Goal: Information Seeking & Learning: Learn about a topic

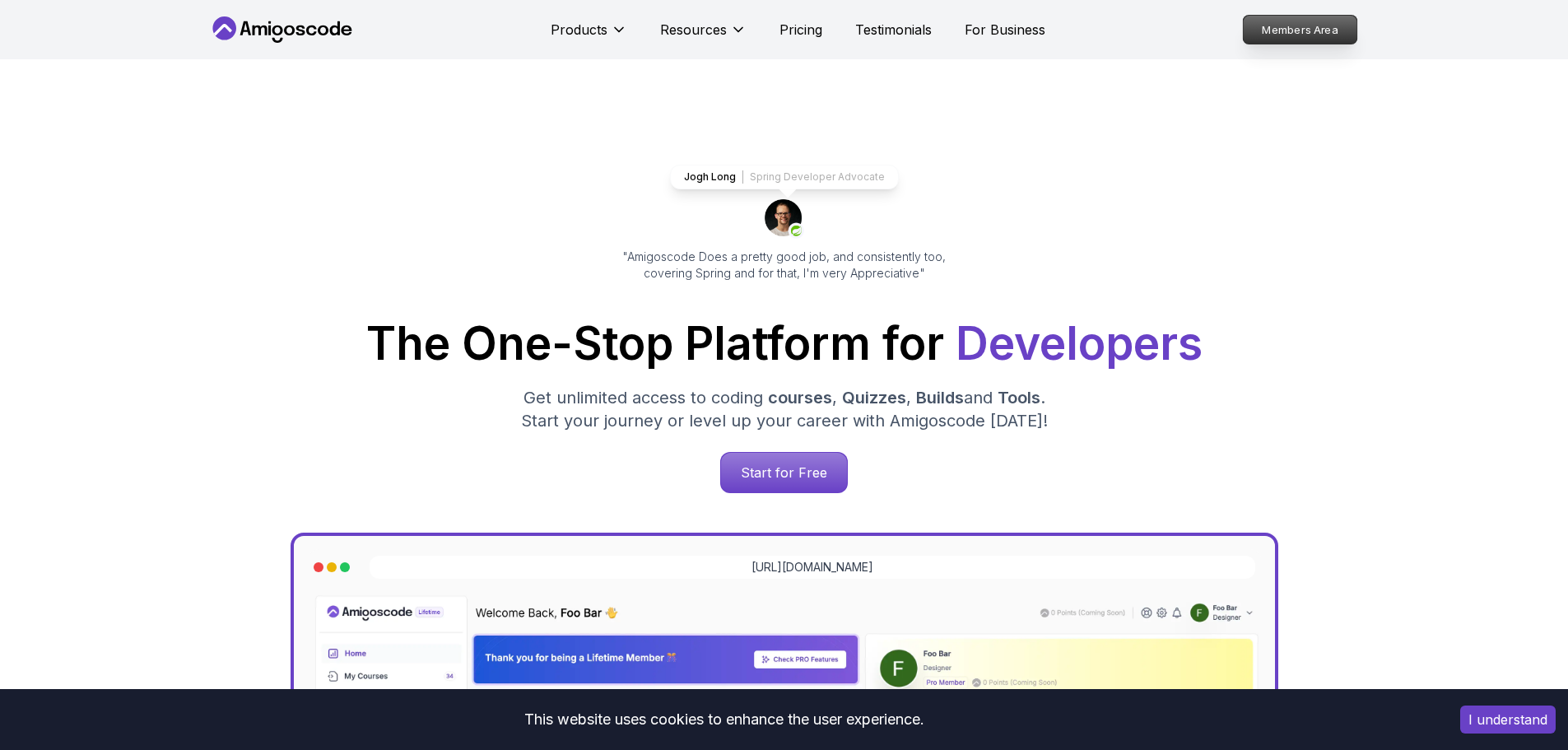
click at [1282, 24] on p "Members Area" at bounding box center [1299, 29] width 114 height 28
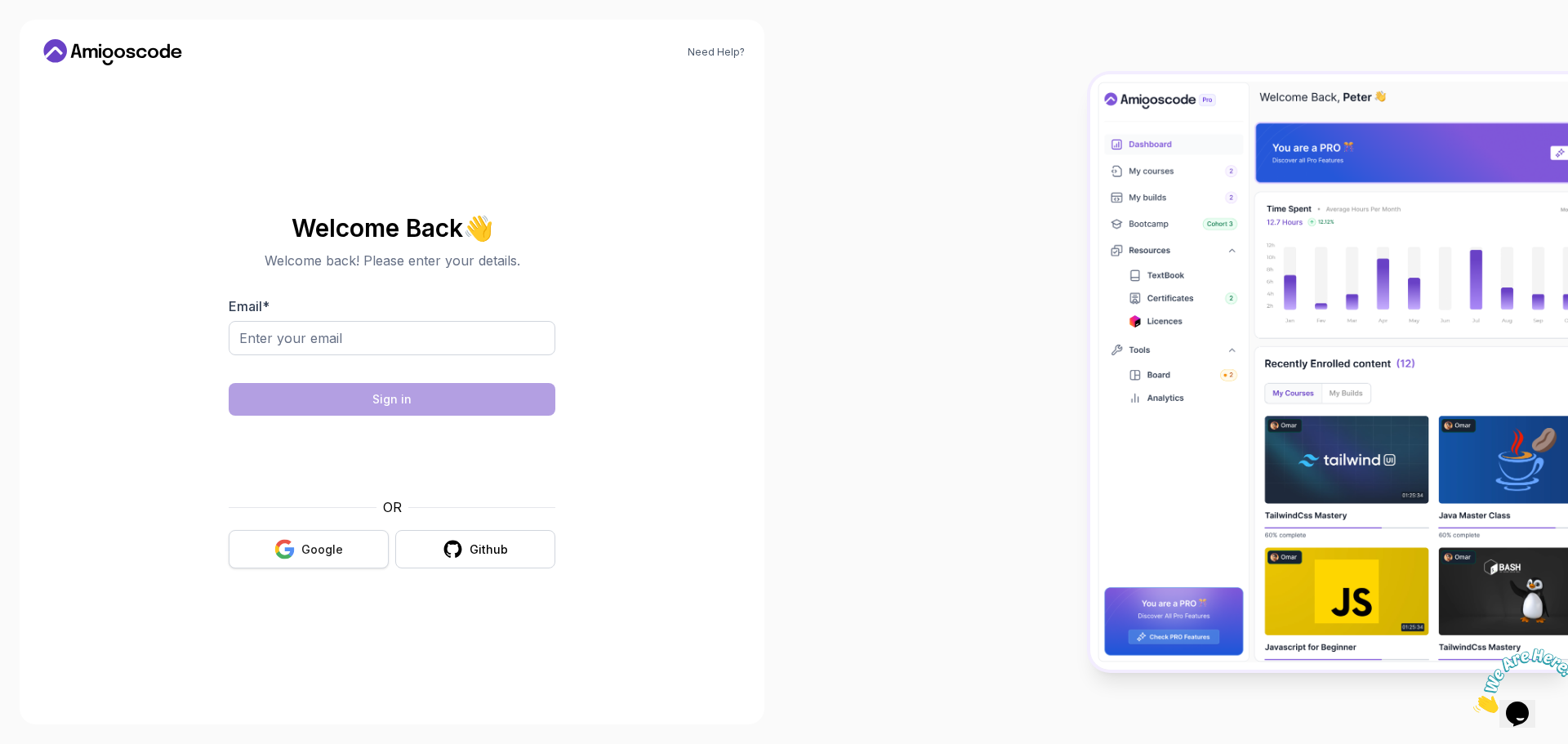
click at [315, 544] on div "Google" at bounding box center [322, 550] width 42 height 16
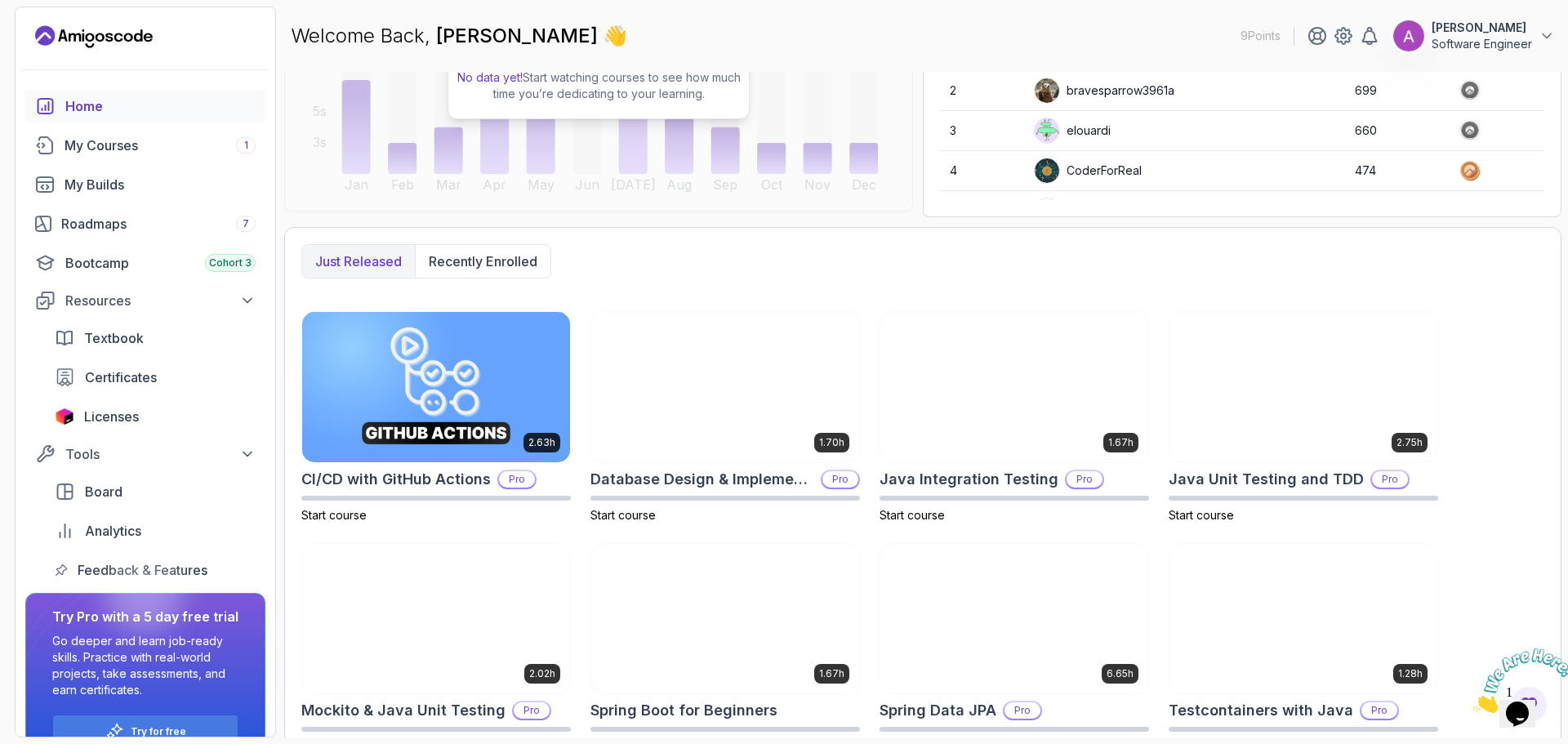
scroll to position [303, 0]
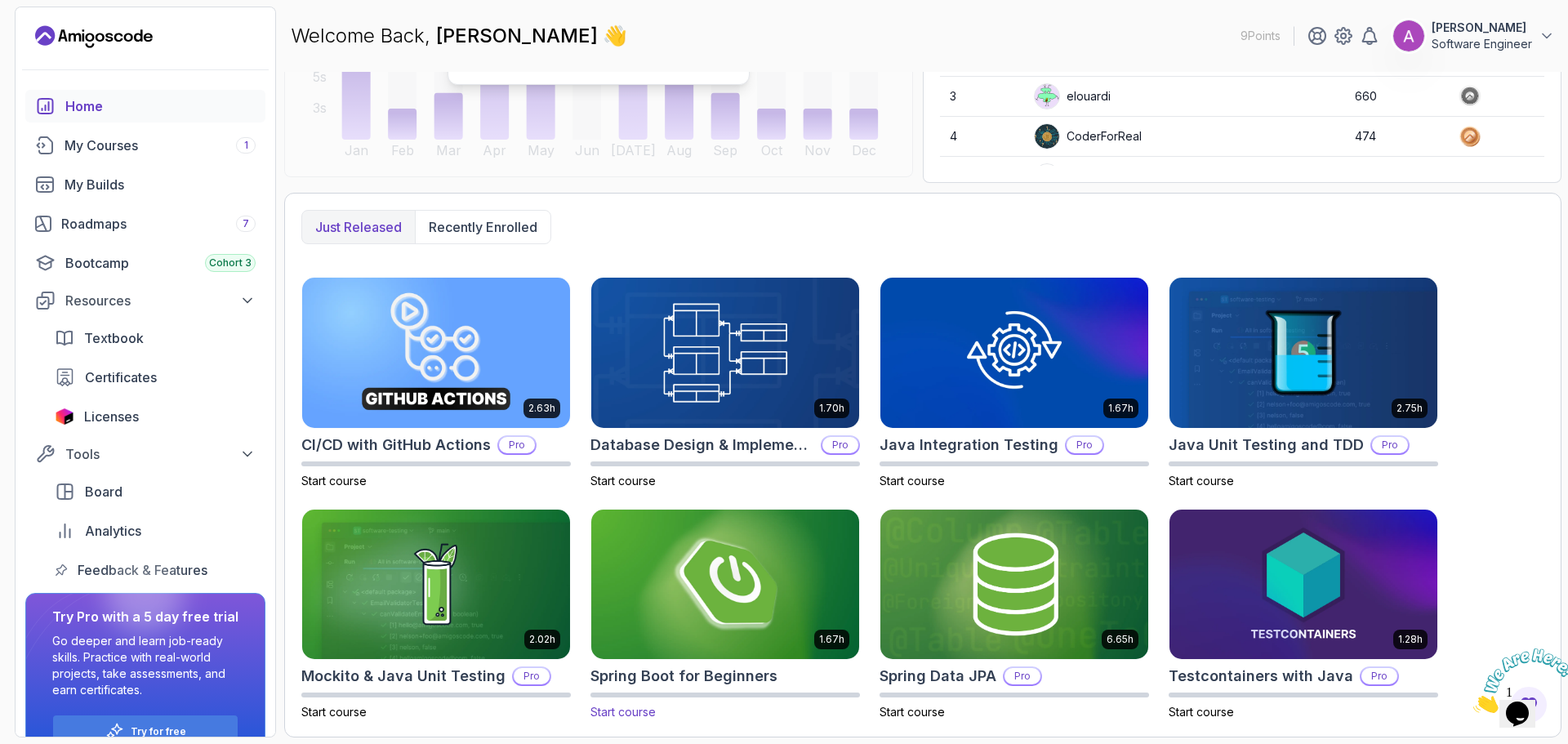
click at [760, 563] on img at bounding box center [725, 585] width 281 height 158
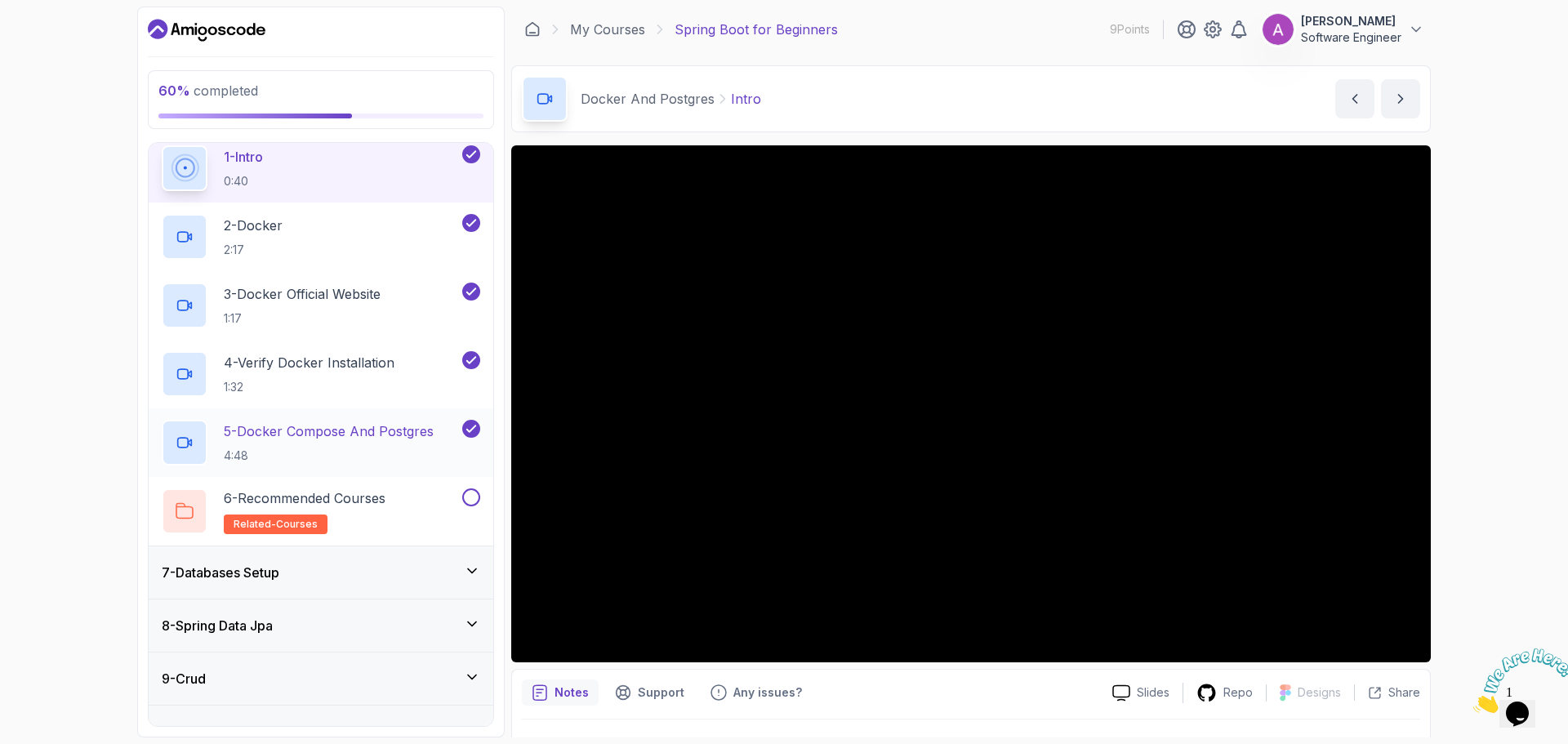
scroll to position [163, 0]
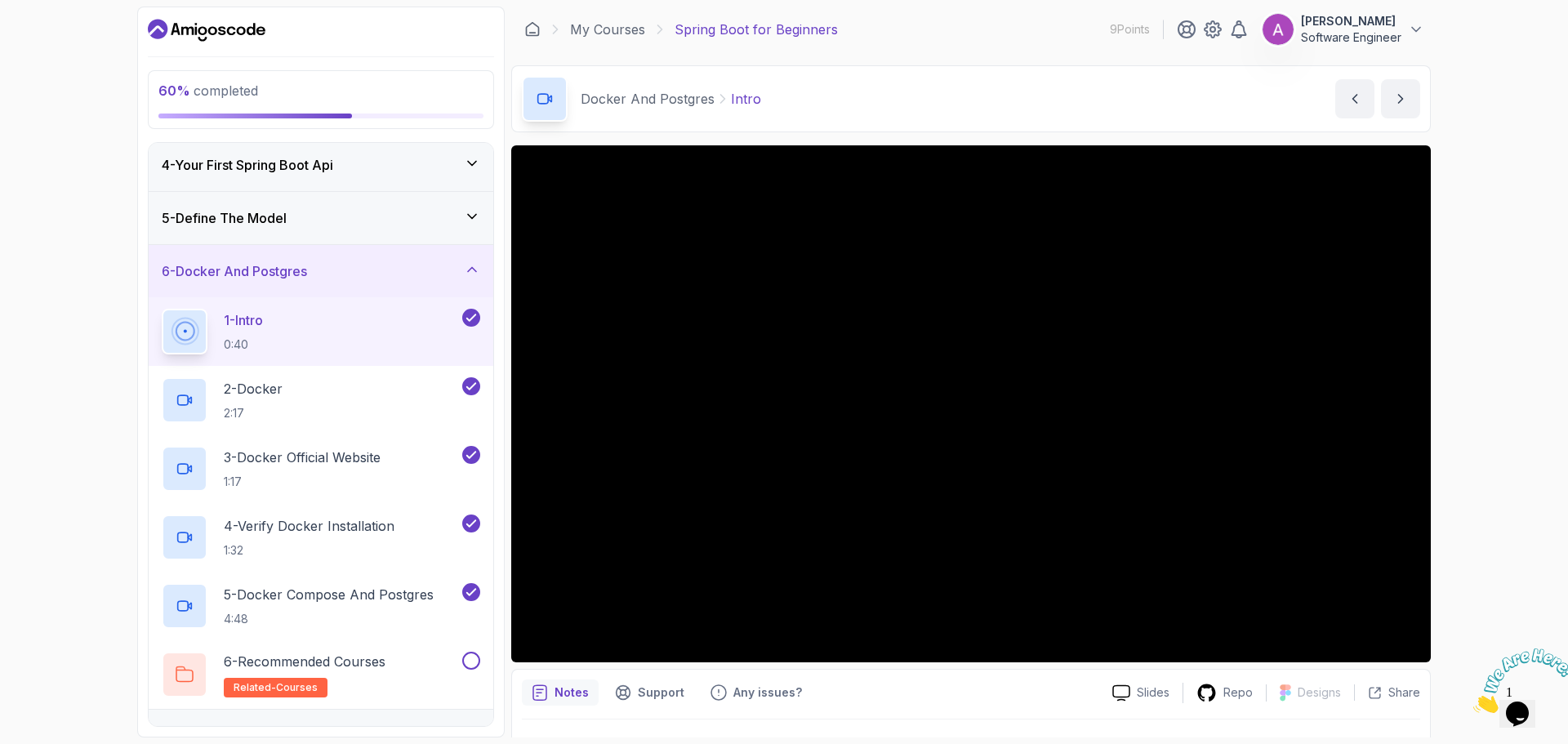
click at [1039, 692] on div "Notes Support Any issues?" at bounding box center [810, 693] width 578 height 26
click at [1503, 473] on div "60 % completed 1 - Intro 2 - Intro To Spring And Spring Boot 3 - Environment Se…" at bounding box center [784, 372] width 1568 height 744
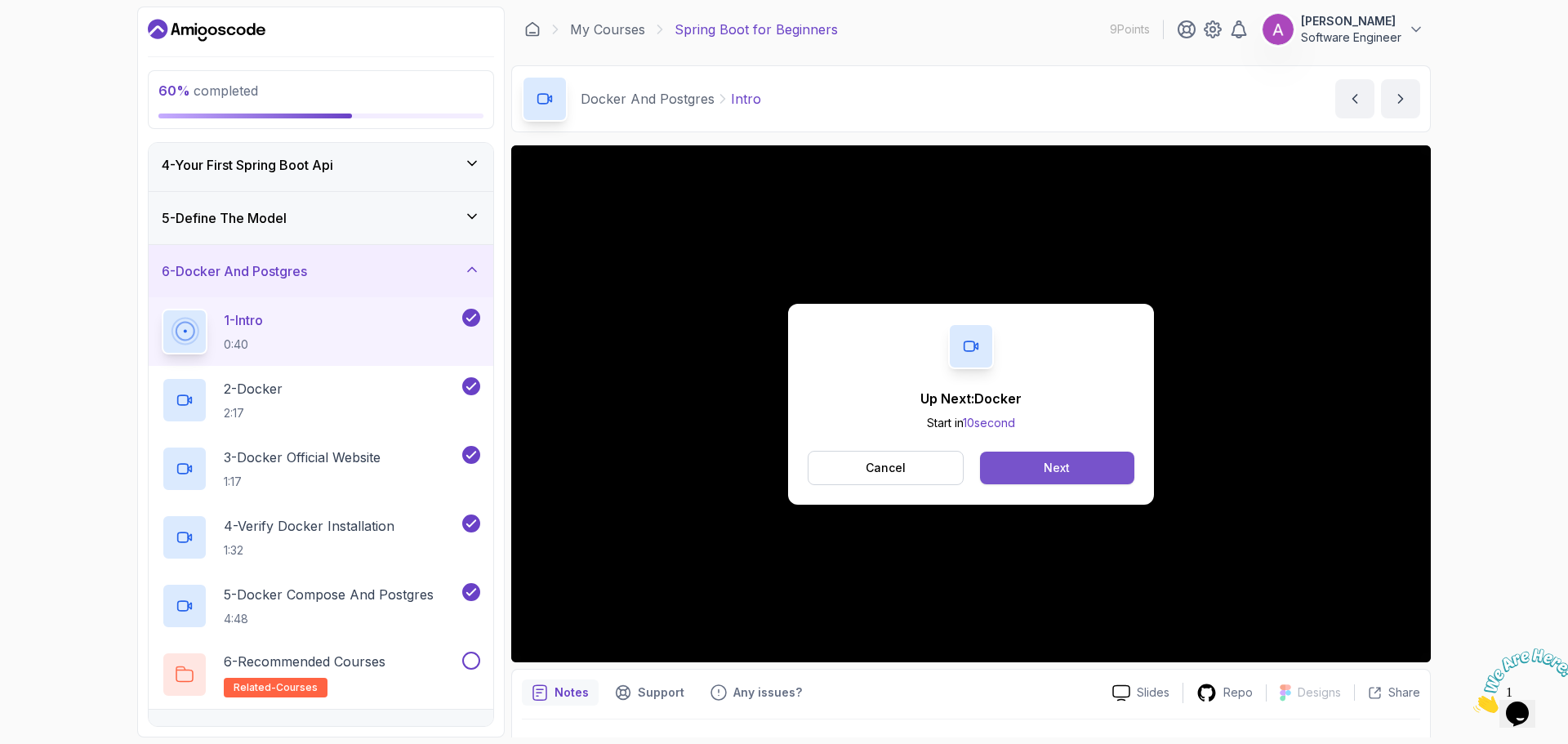
click at [1058, 462] on div "Next" at bounding box center [1056, 468] width 26 height 16
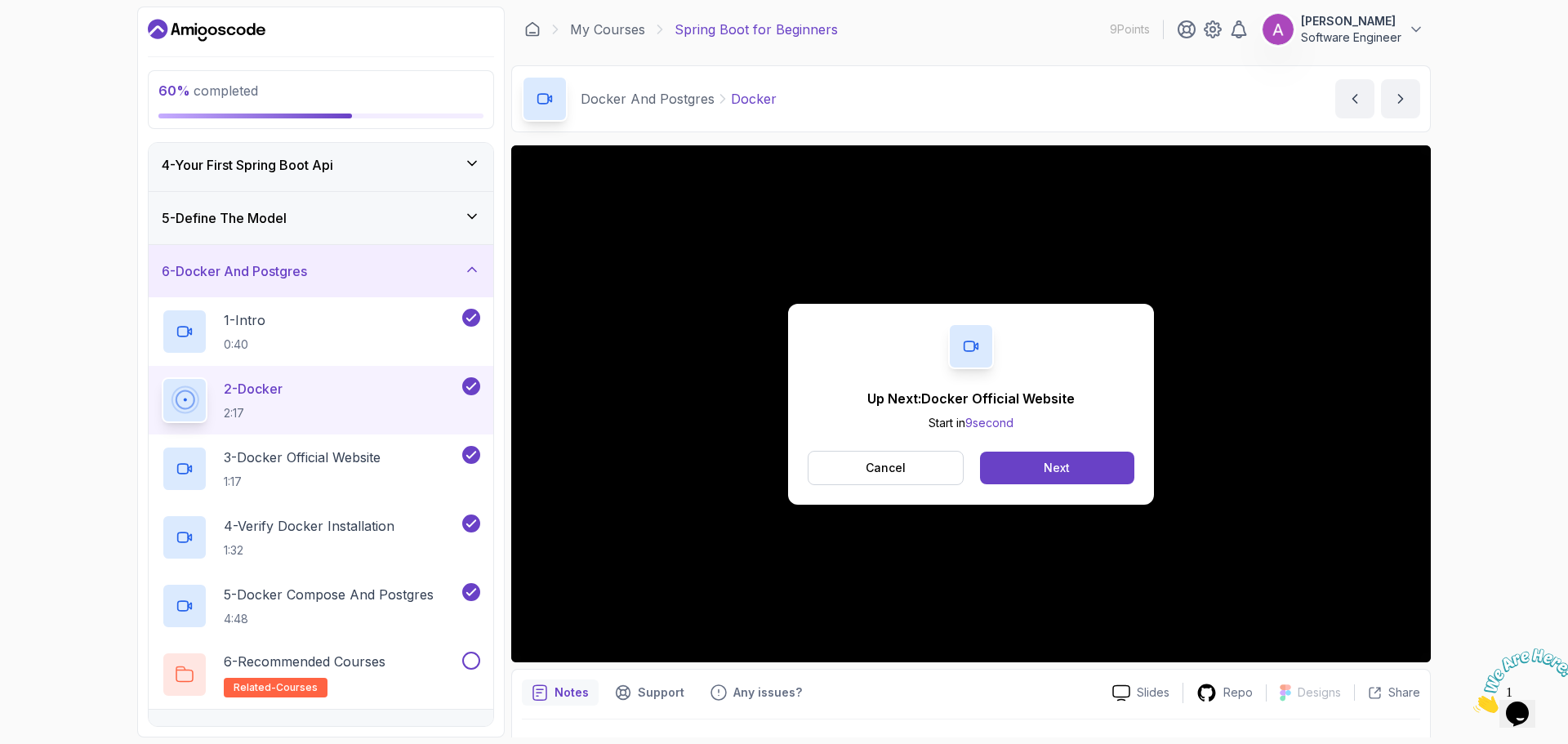
click at [1077, 447] on div "Up Next: Docker Official Website Start in 9 second Cancel Next" at bounding box center [971, 404] width 366 height 201
click at [1074, 465] on button "Next" at bounding box center [1057, 468] width 154 height 33
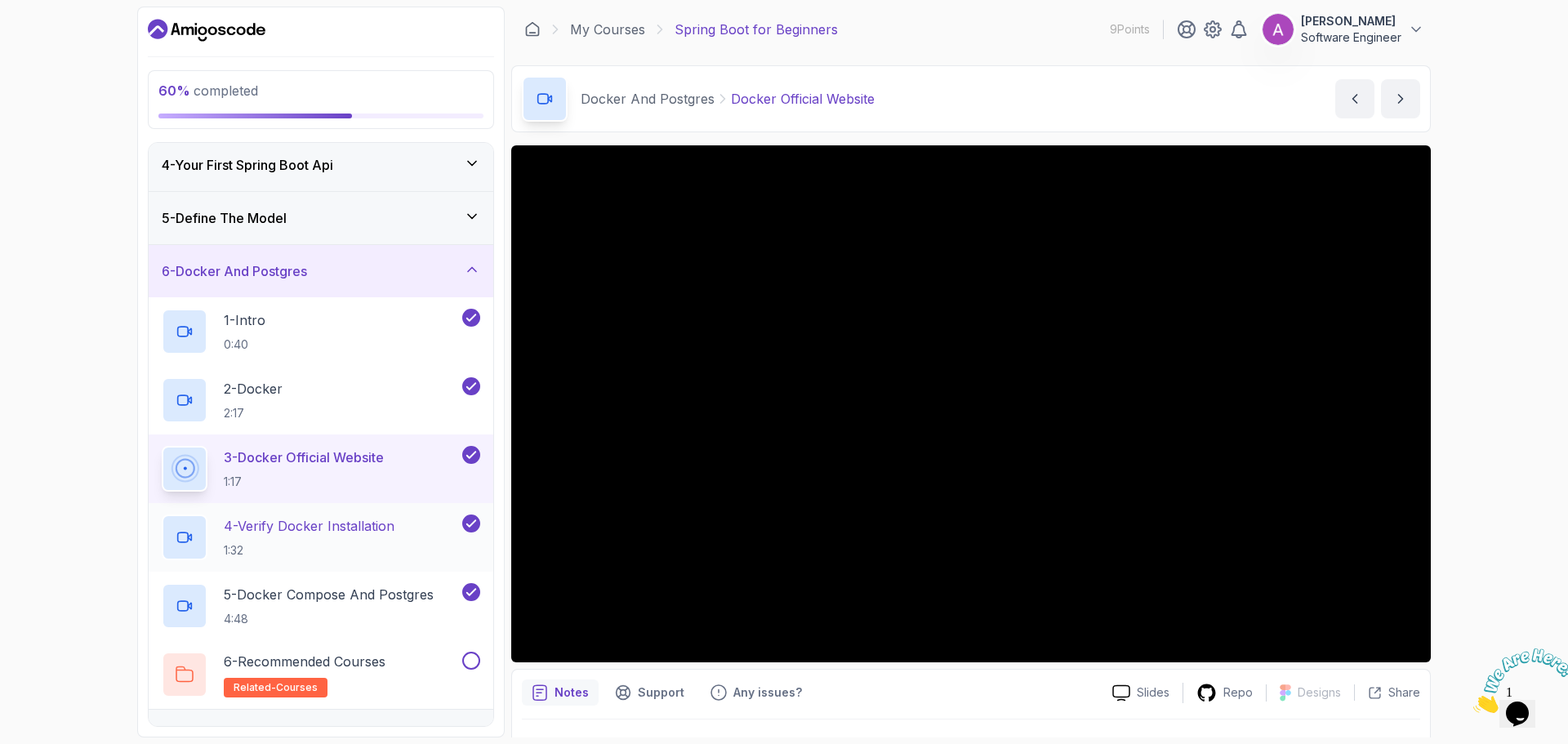
click at [367, 529] on p "4 - Verify Docker Installation" at bounding box center [309, 526] width 170 height 20
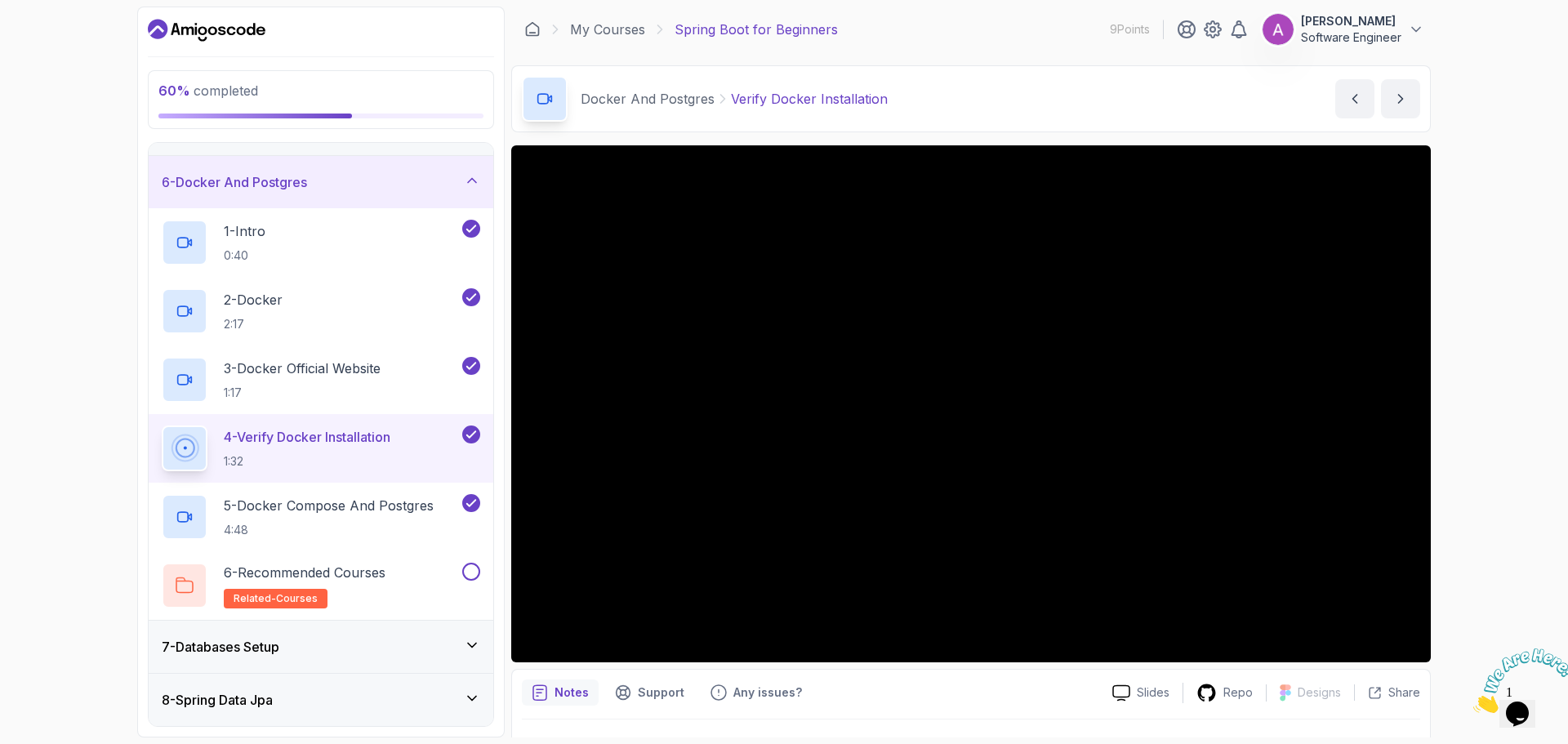
scroll to position [327, 0]
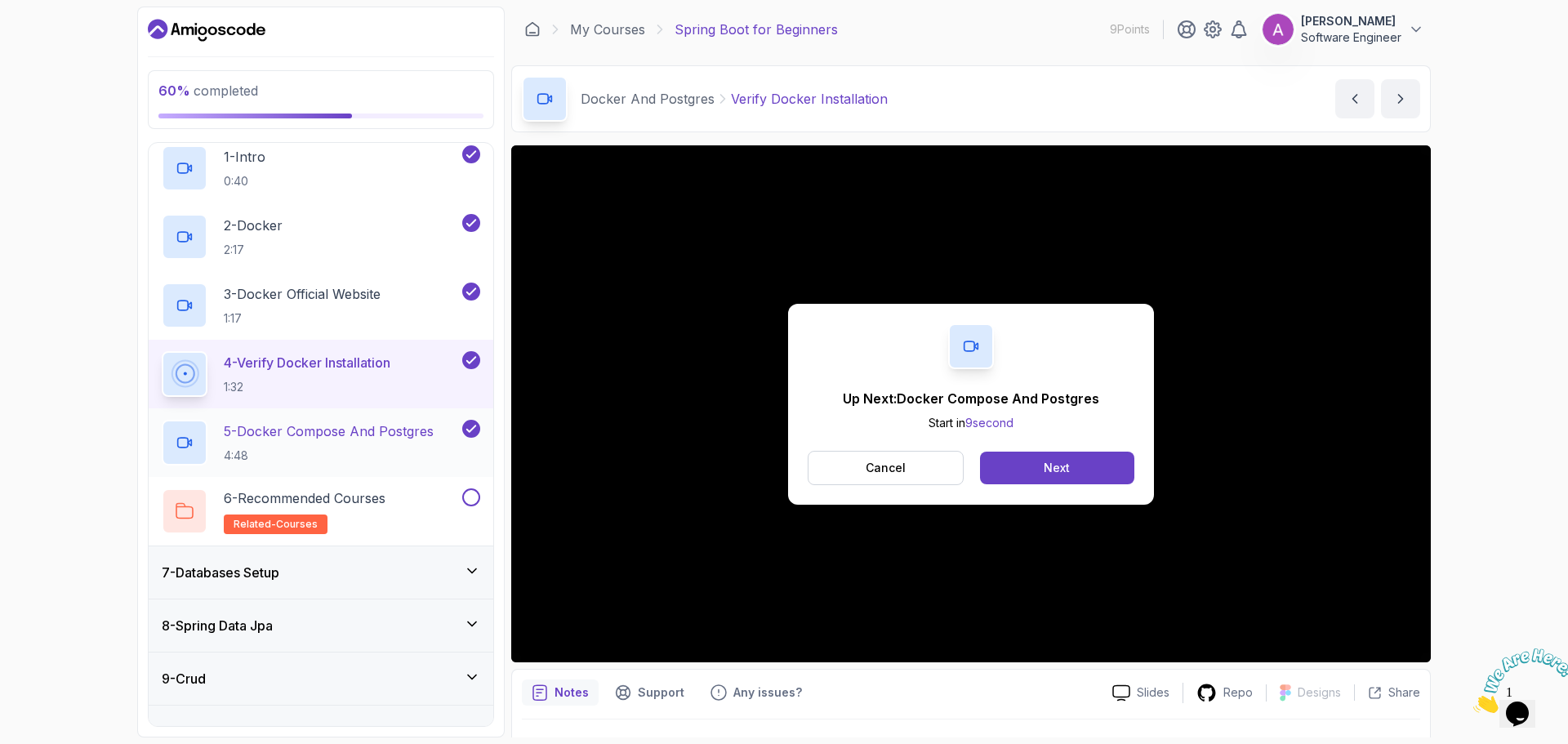
click at [325, 439] on p "5 - Docker Compose And Postgres" at bounding box center [328, 431] width 209 height 20
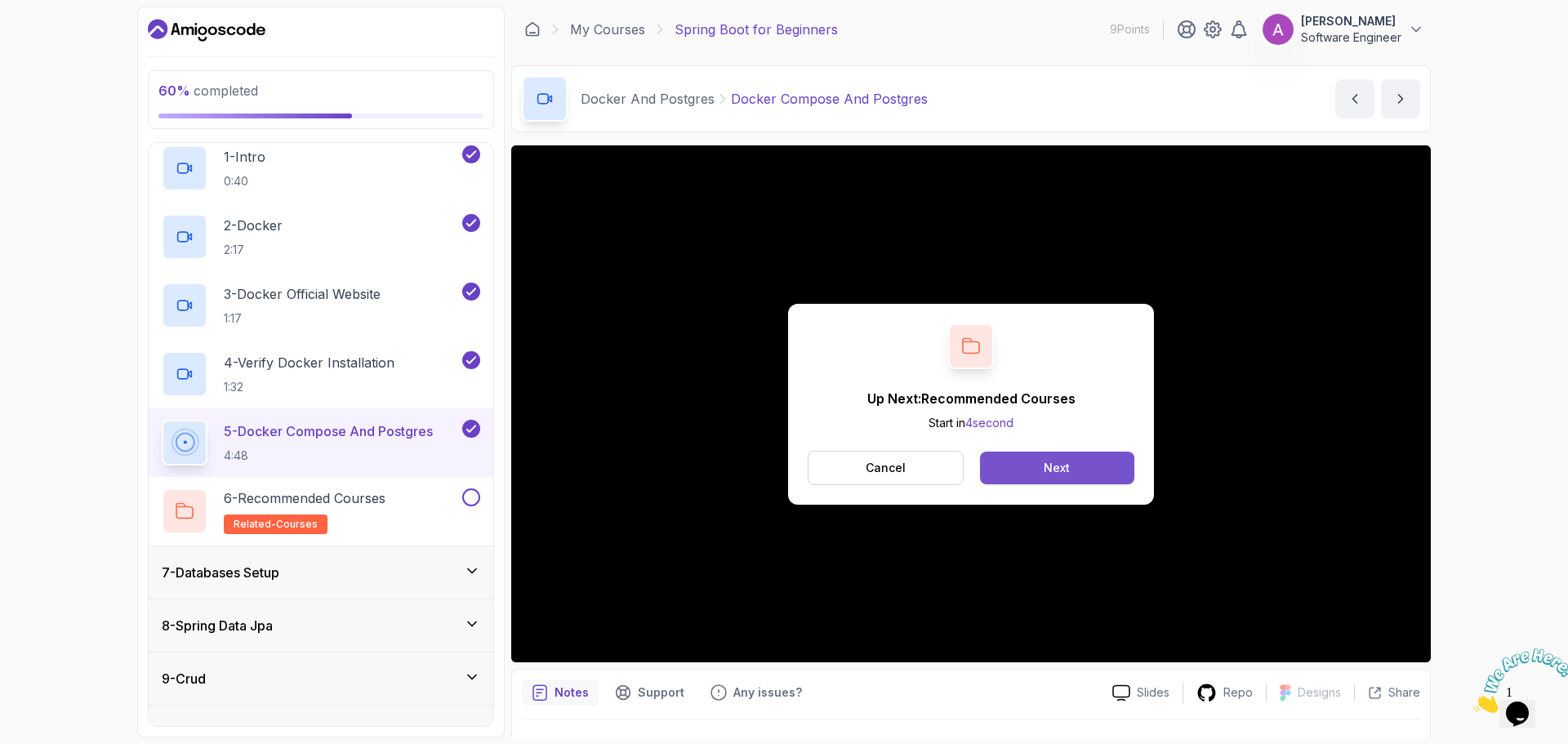
click at [1113, 469] on button "Next" at bounding box center [1057, 468] width 154 height 33
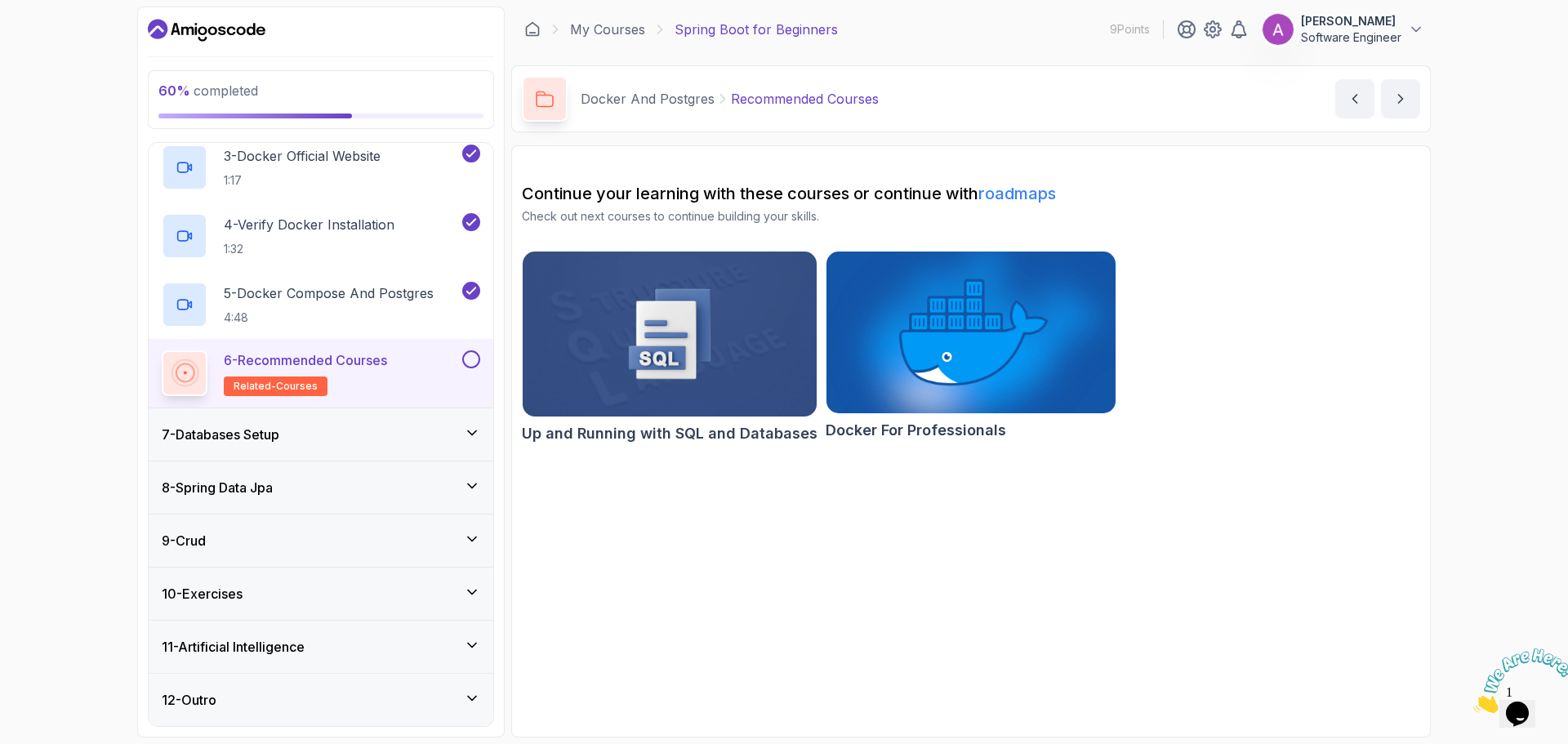
click at [333, 432] on div "7 - Databases Setup" at bounding box center [320, 434] width 319 height 20
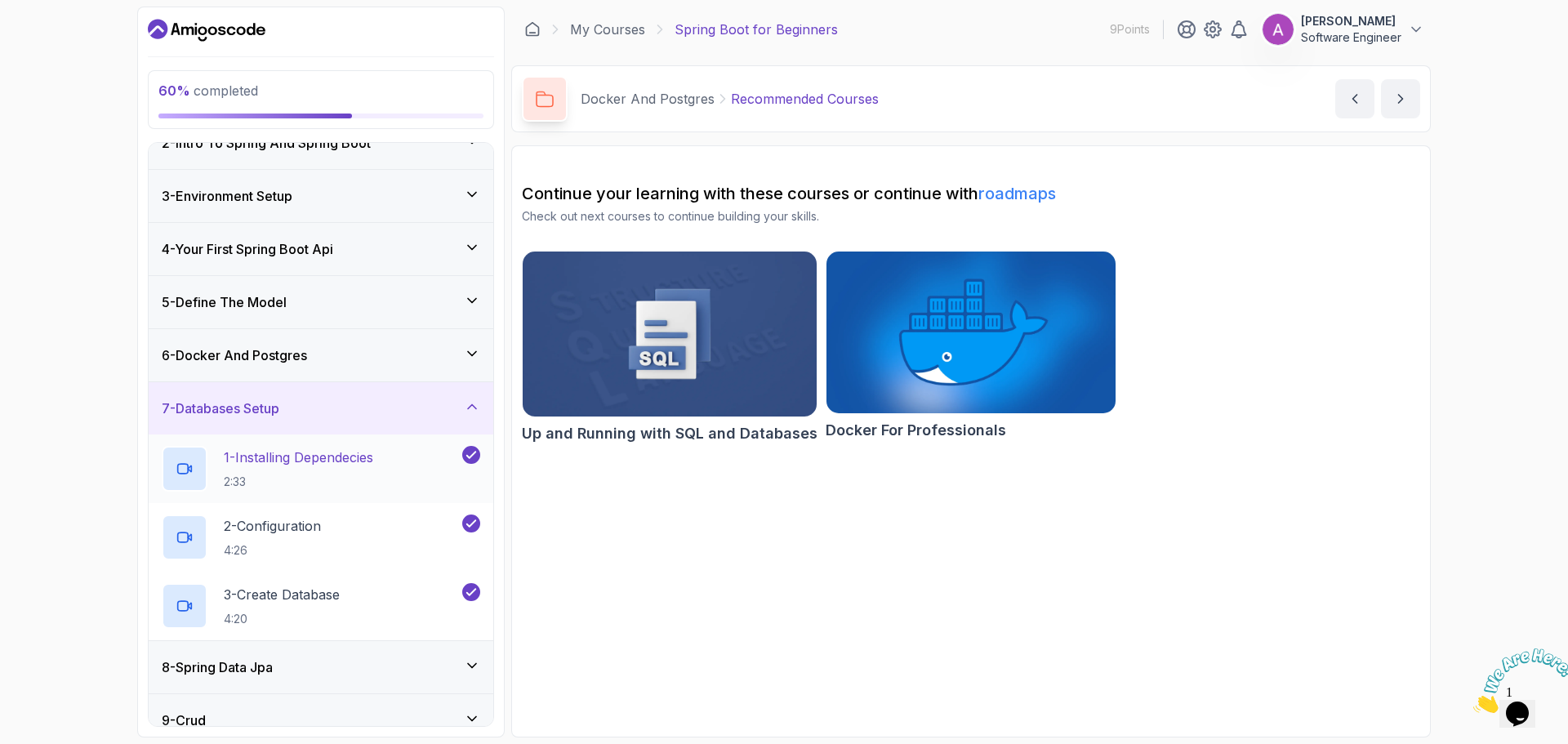
scroll to position [135, 0]
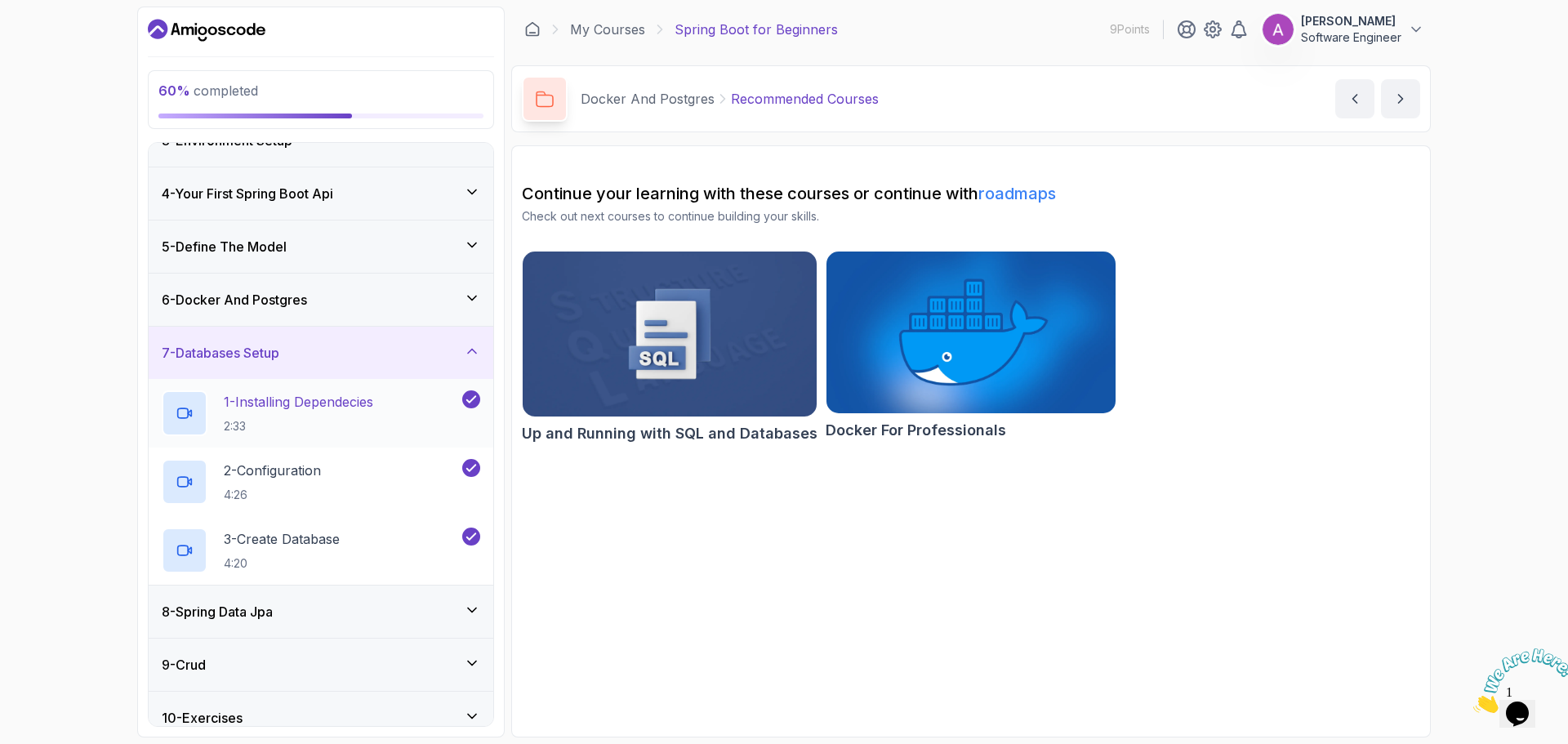
click at [355, 397] on p "1 - Installing Dependecies" at bounding box center [298, 402] width 149 height 20
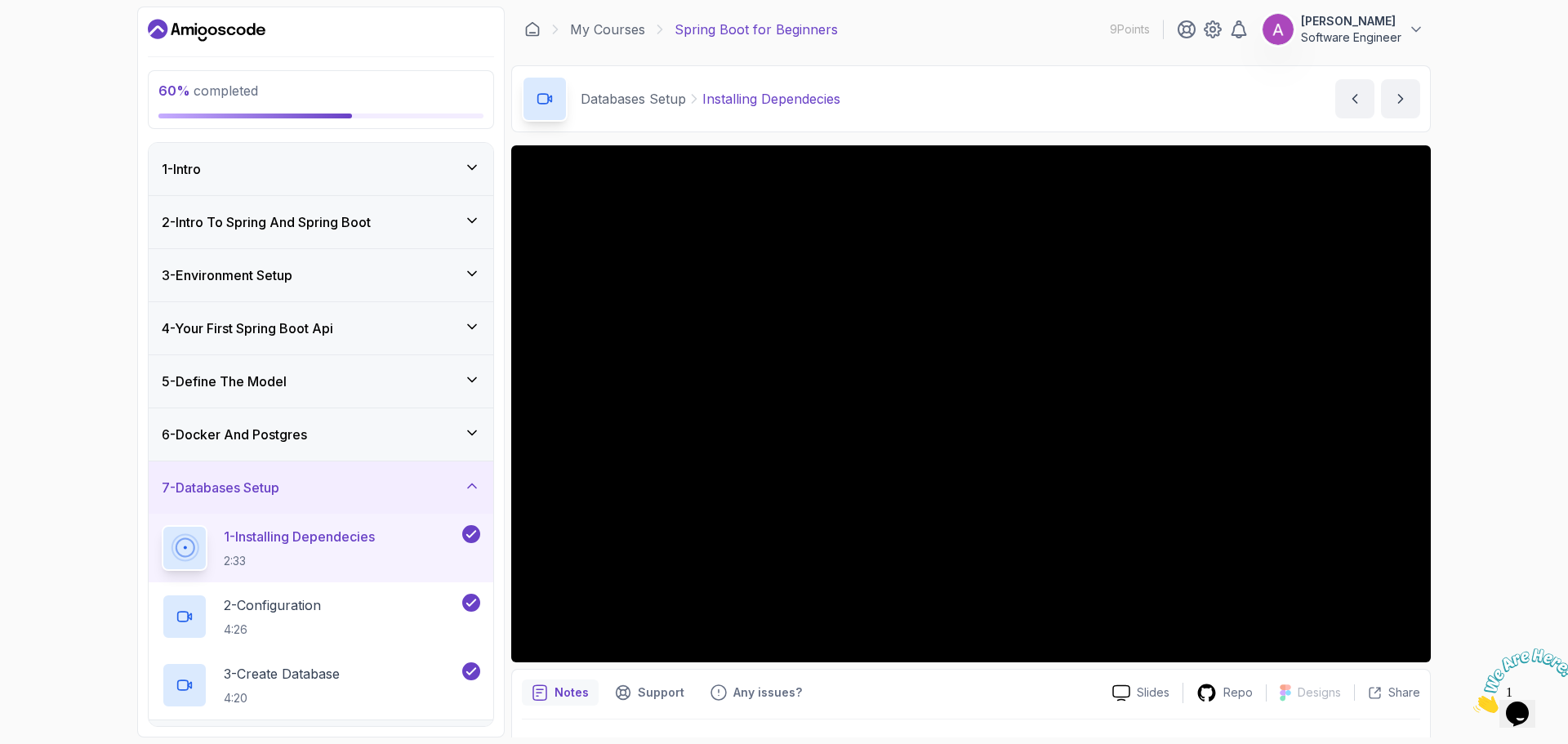
click at [302, 159] on div "1 - Intro" at bounding box center [320, 169] width 319 height 20
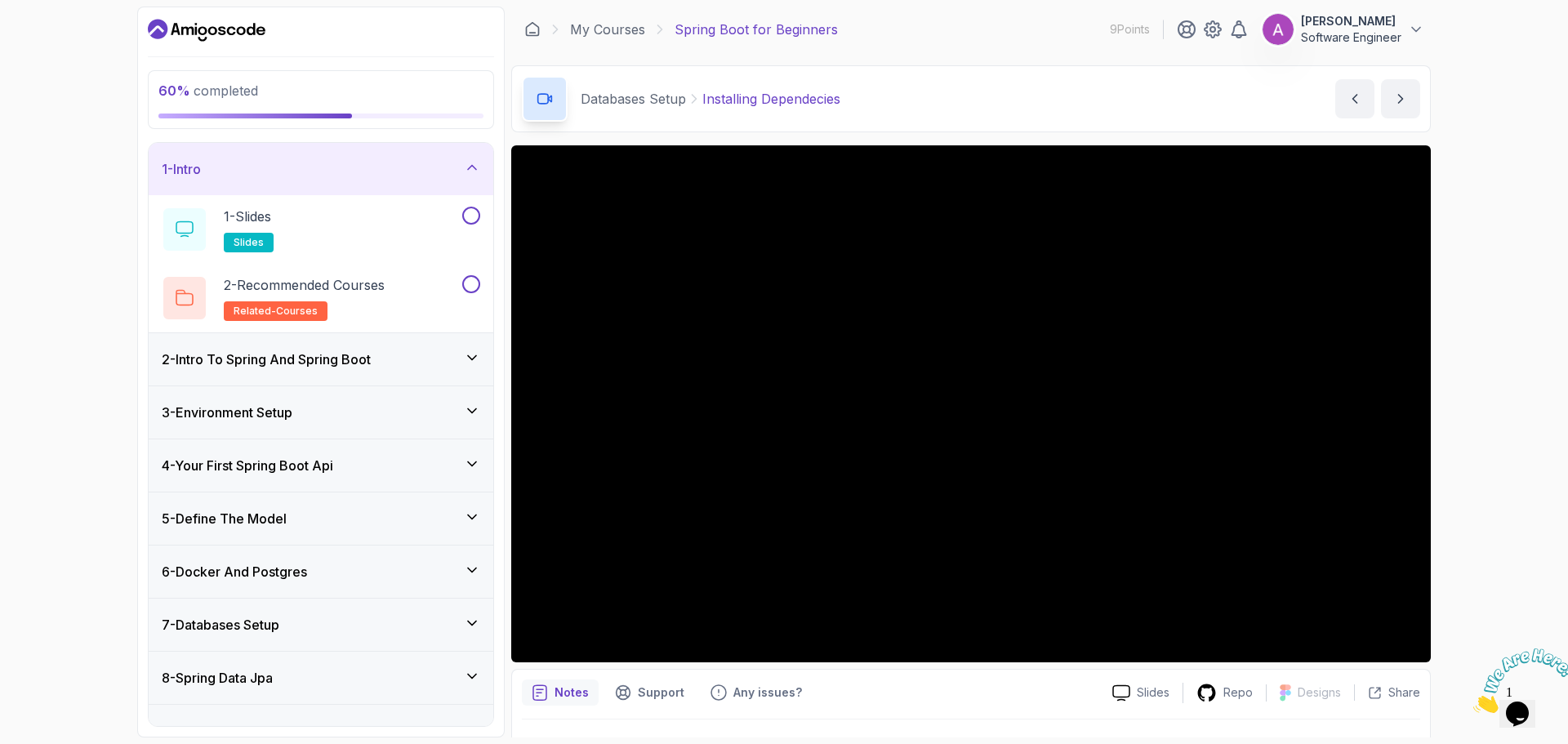
click at [324, 365] on h3 "2 - Intro To Spring And Spring Boot" at bounding box center [266, 360] width 209 height 20
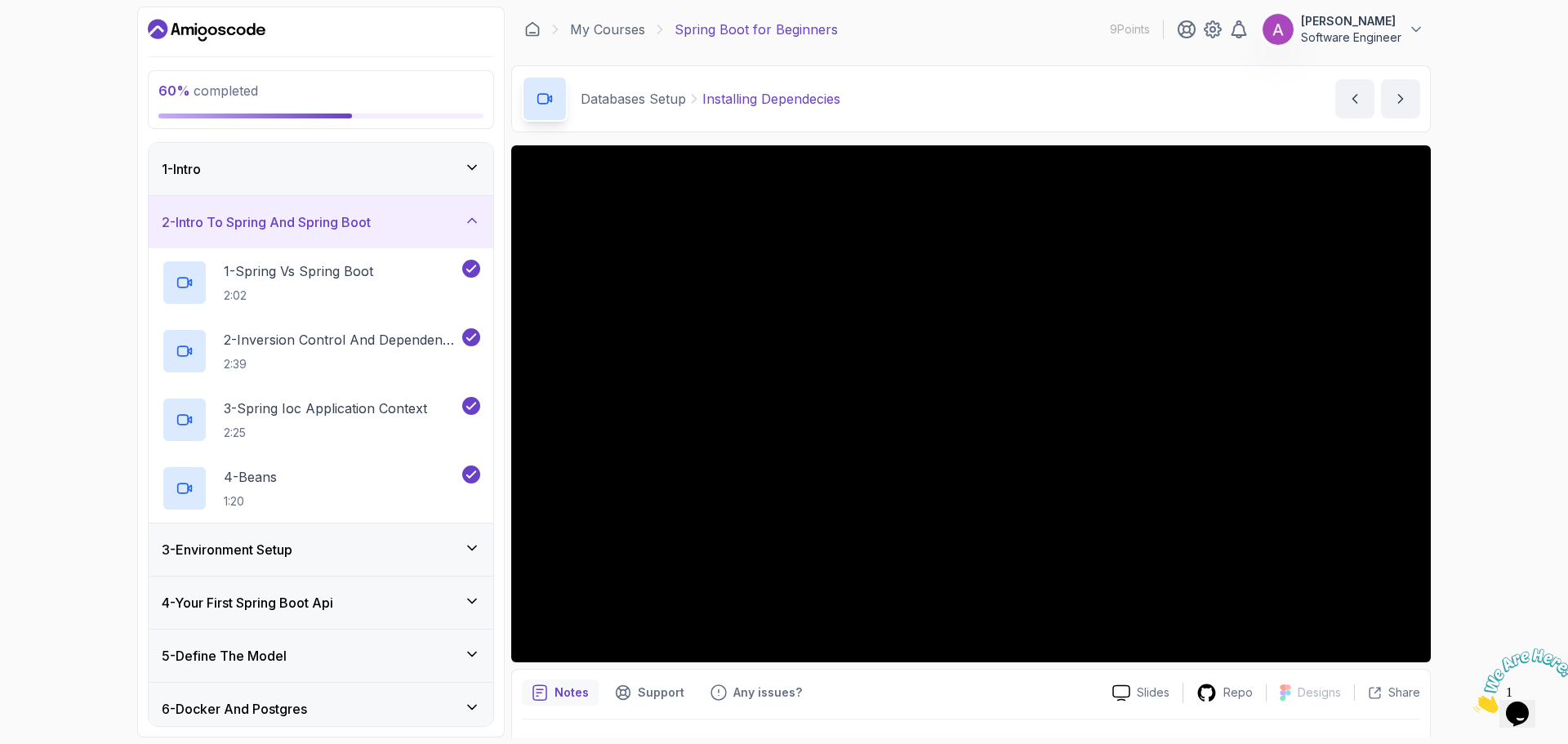
click at [347, 555] on div "3 - Environment Setup" at bounding box center [320, 550] width 319 height 20
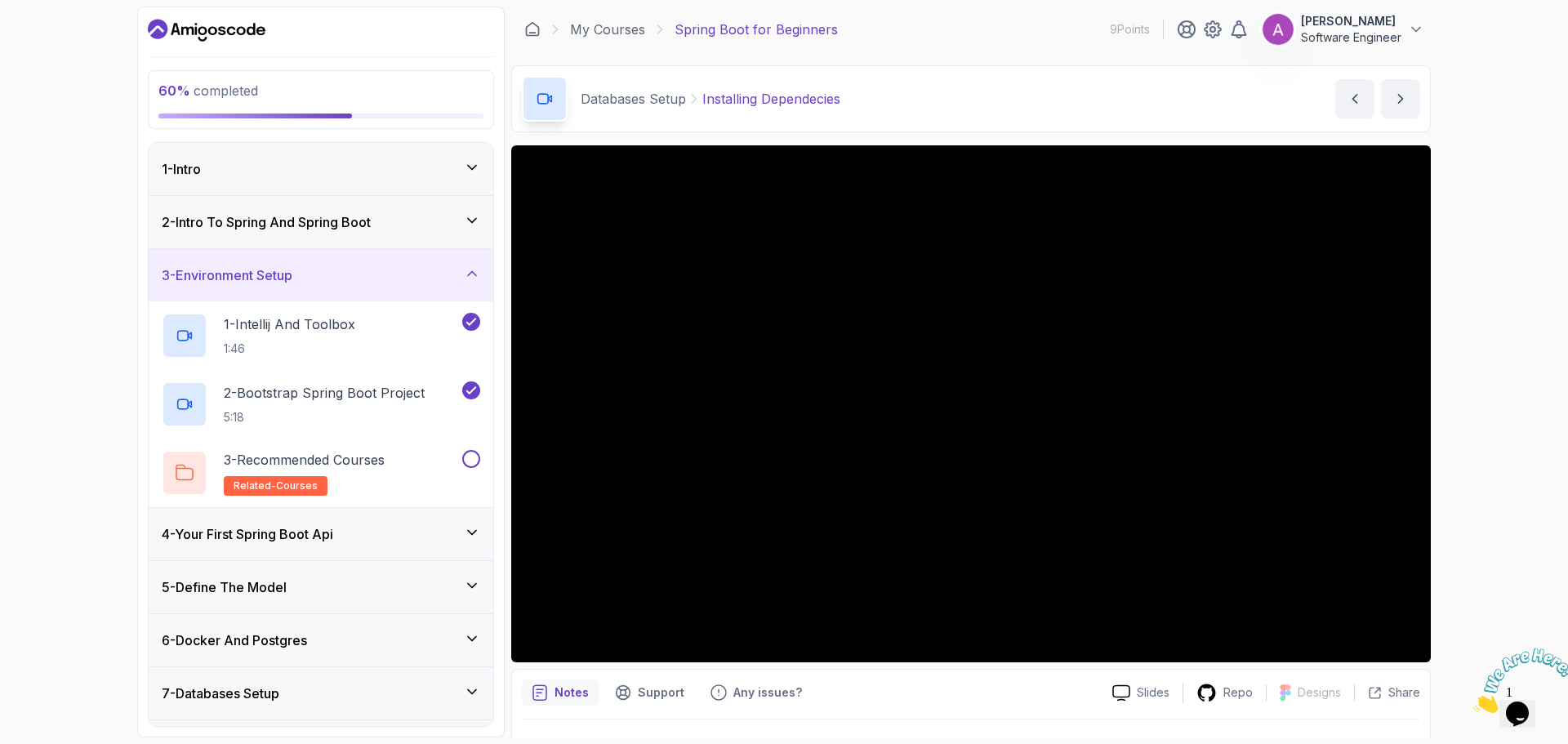
click at [378, 273] on div "3 - Environment Setup" at bounding box center [320, 275] width 319 height 20
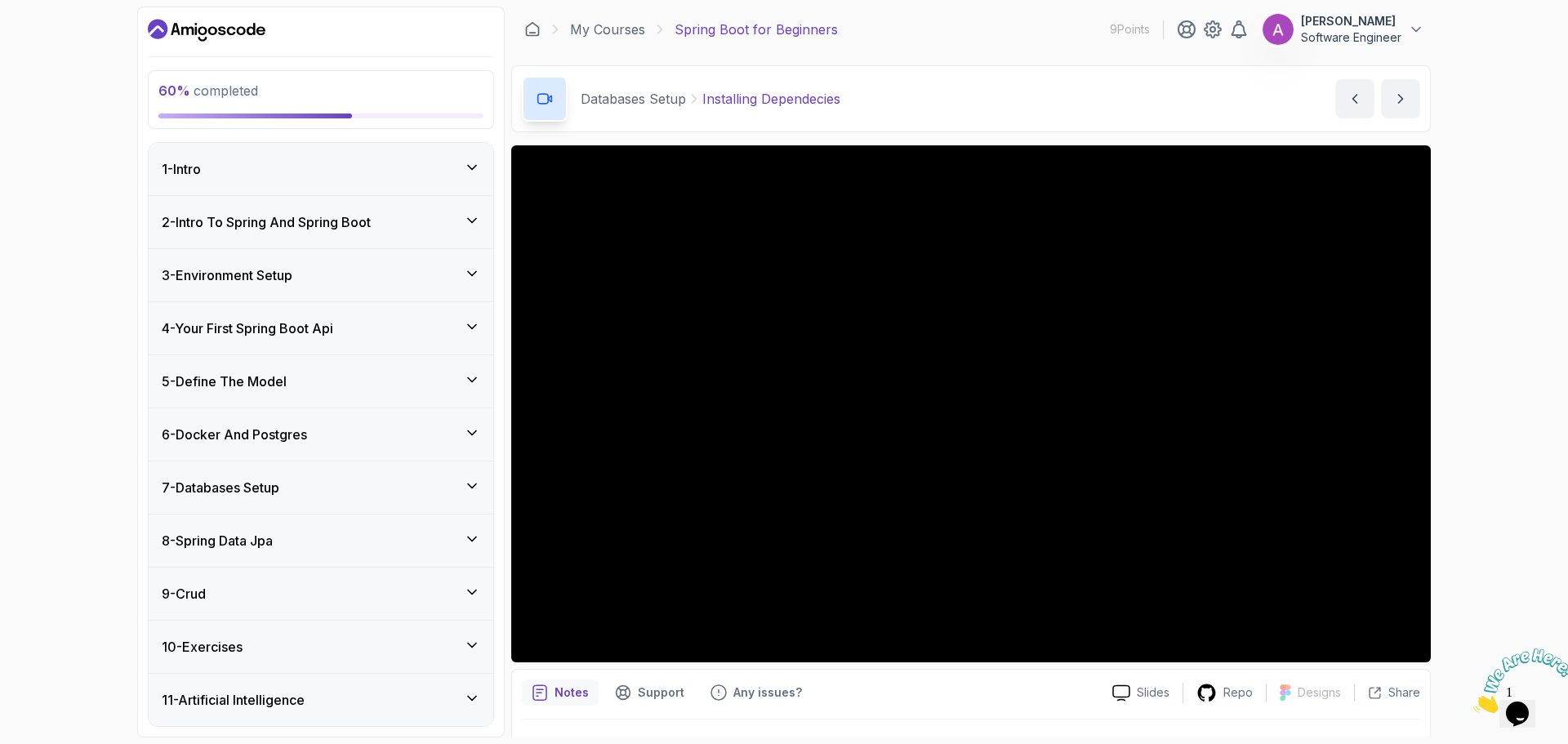
click at [371, 216] on h3 "2 - Intro To Spring And Spring Boot" at bounding box center [266, 222] width 209 height 20
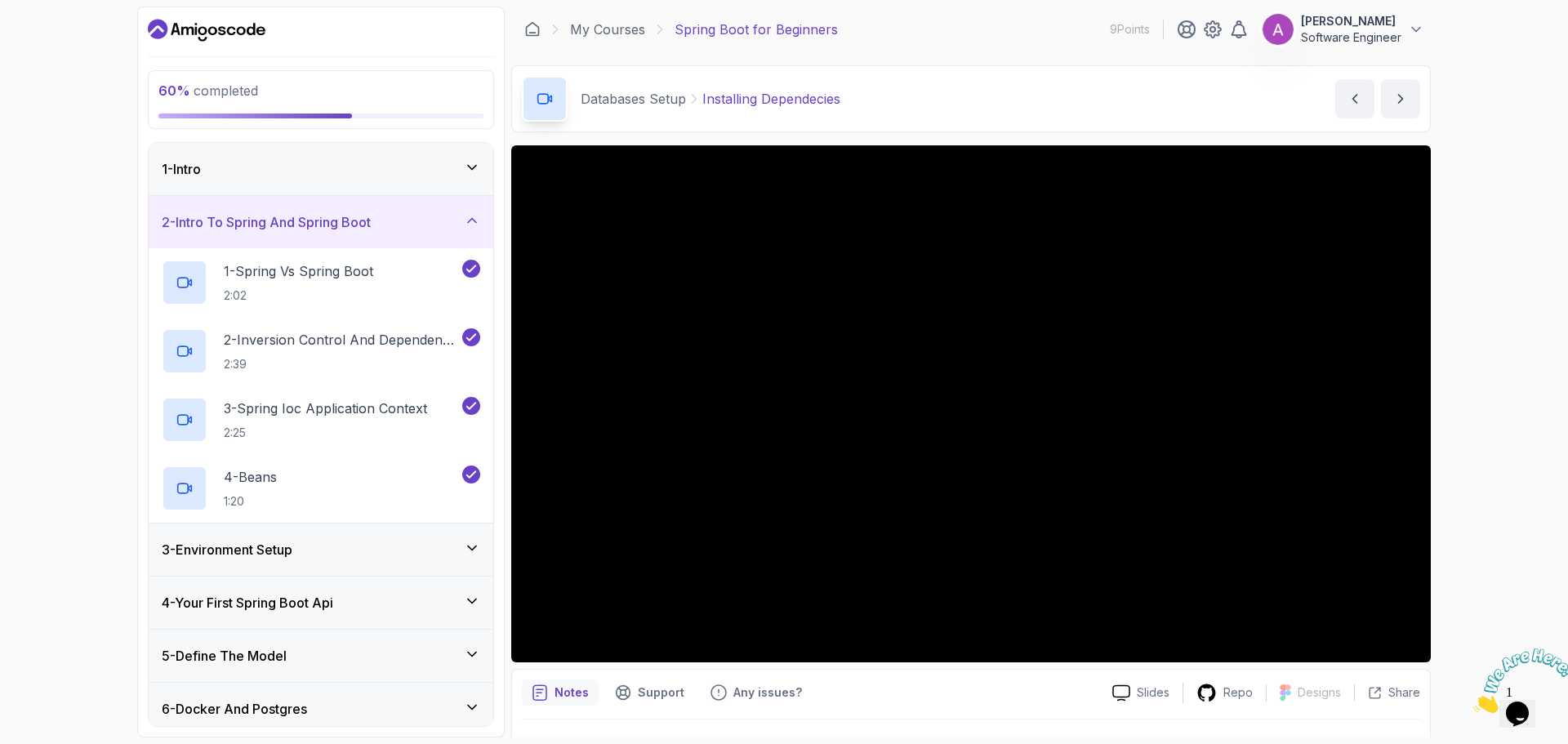
click at [374, 143] on div "1 - Intro" at bounding box center [320, 169] width 344 height 52
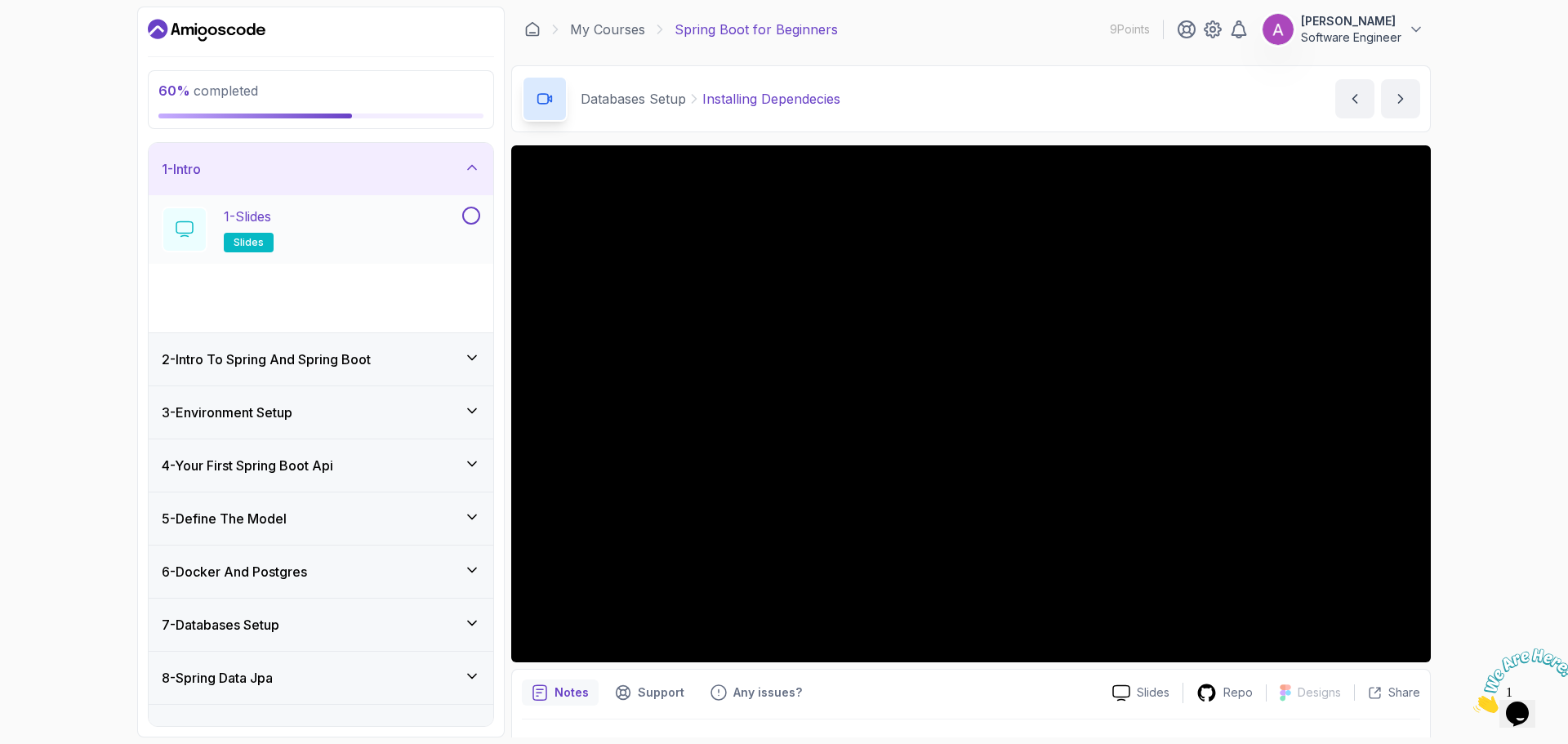
click at [327, 230] on div "1 - Slides slides" at bounding box center [310, 230] width 297 height 46
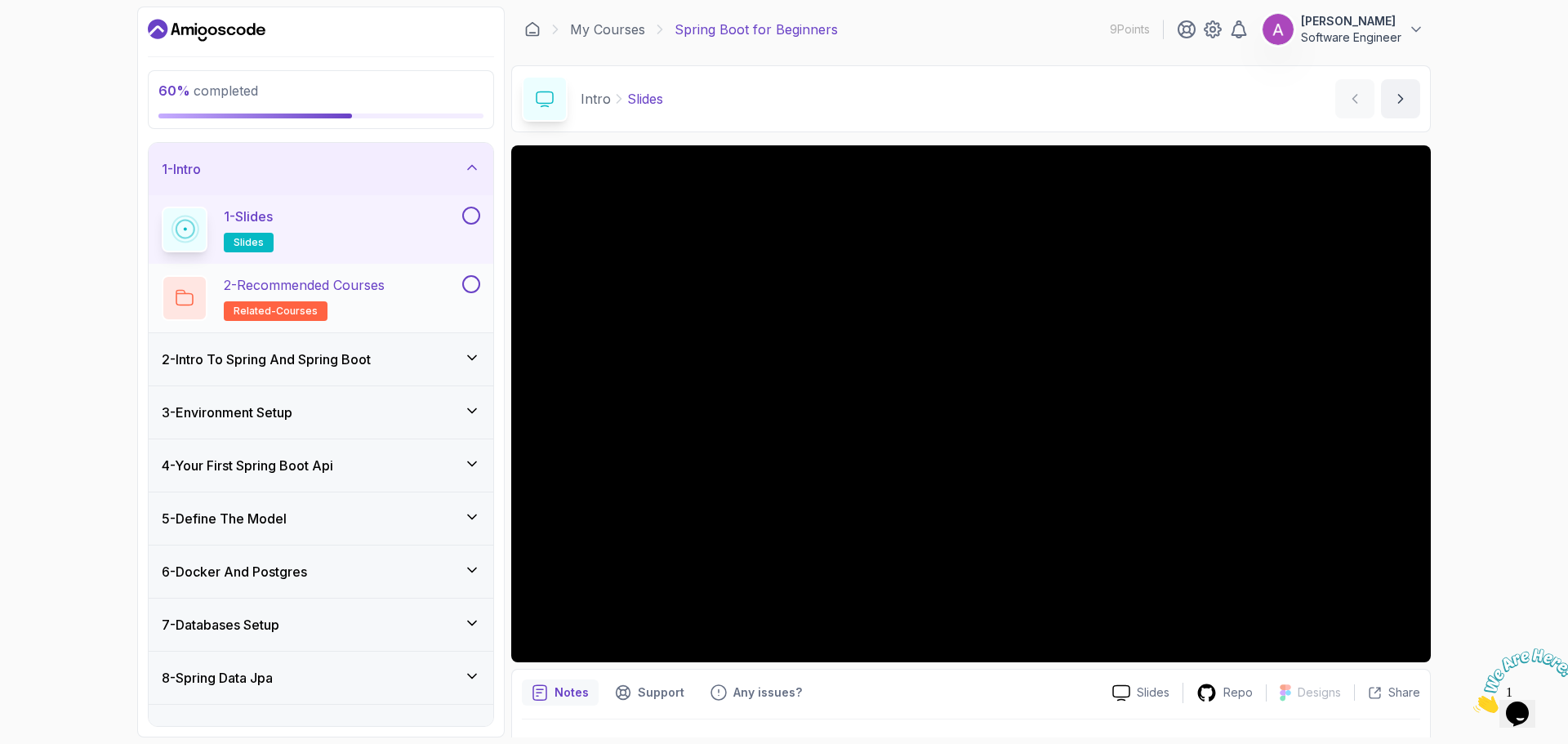
click at [411, 301] on div "2 - Recommended Courses related-courses" at bounding box center [310, 298] width 297 height 46
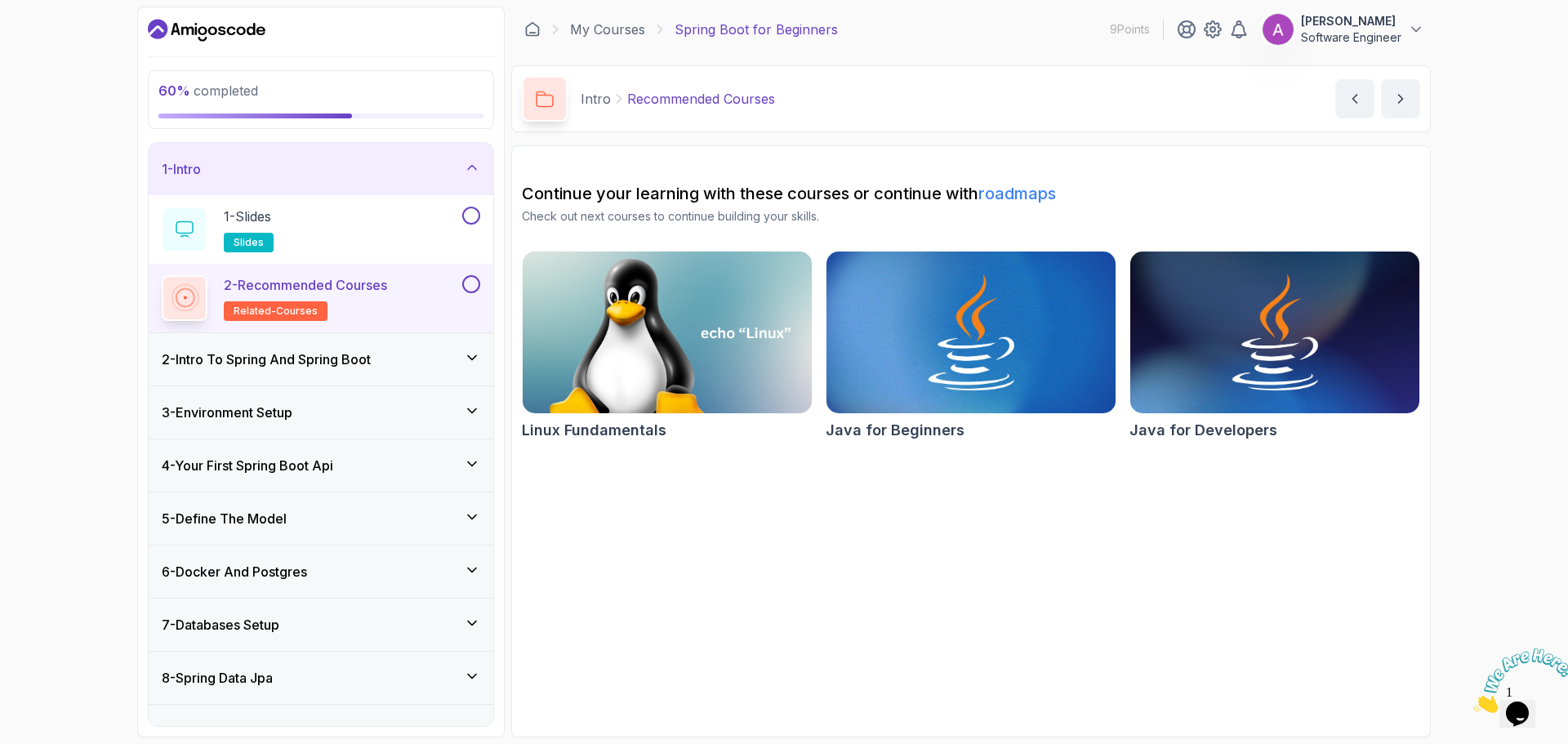
click at [361, 355] on h3 "2 - Intro To Spring And Spring Boot" at bounding box center [266, 360] width 209 height 20
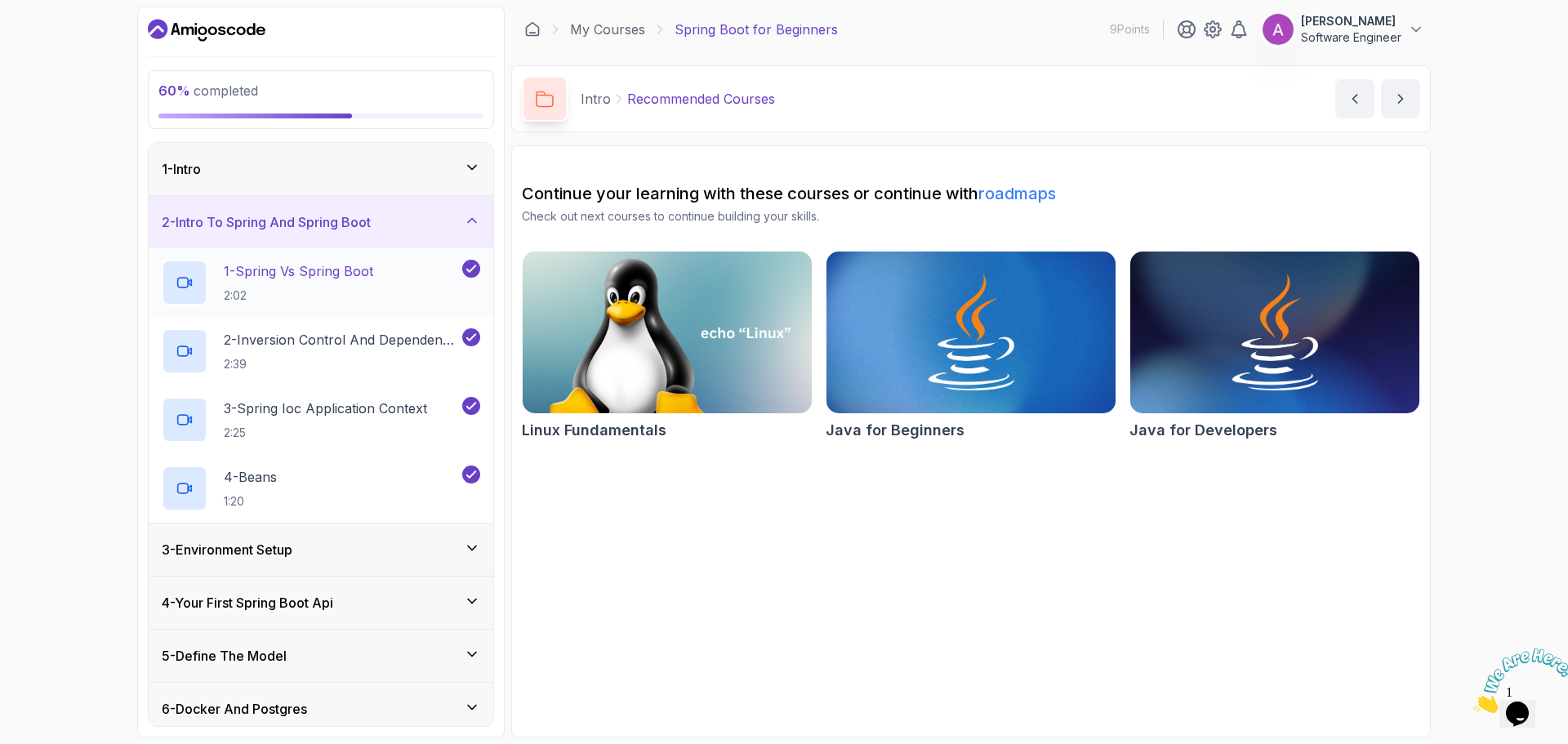
click at [370, 281] on h2 "1 - Spring Vs Spring Boot 2:02" at bounding box center [298, 282] width 149 height 43
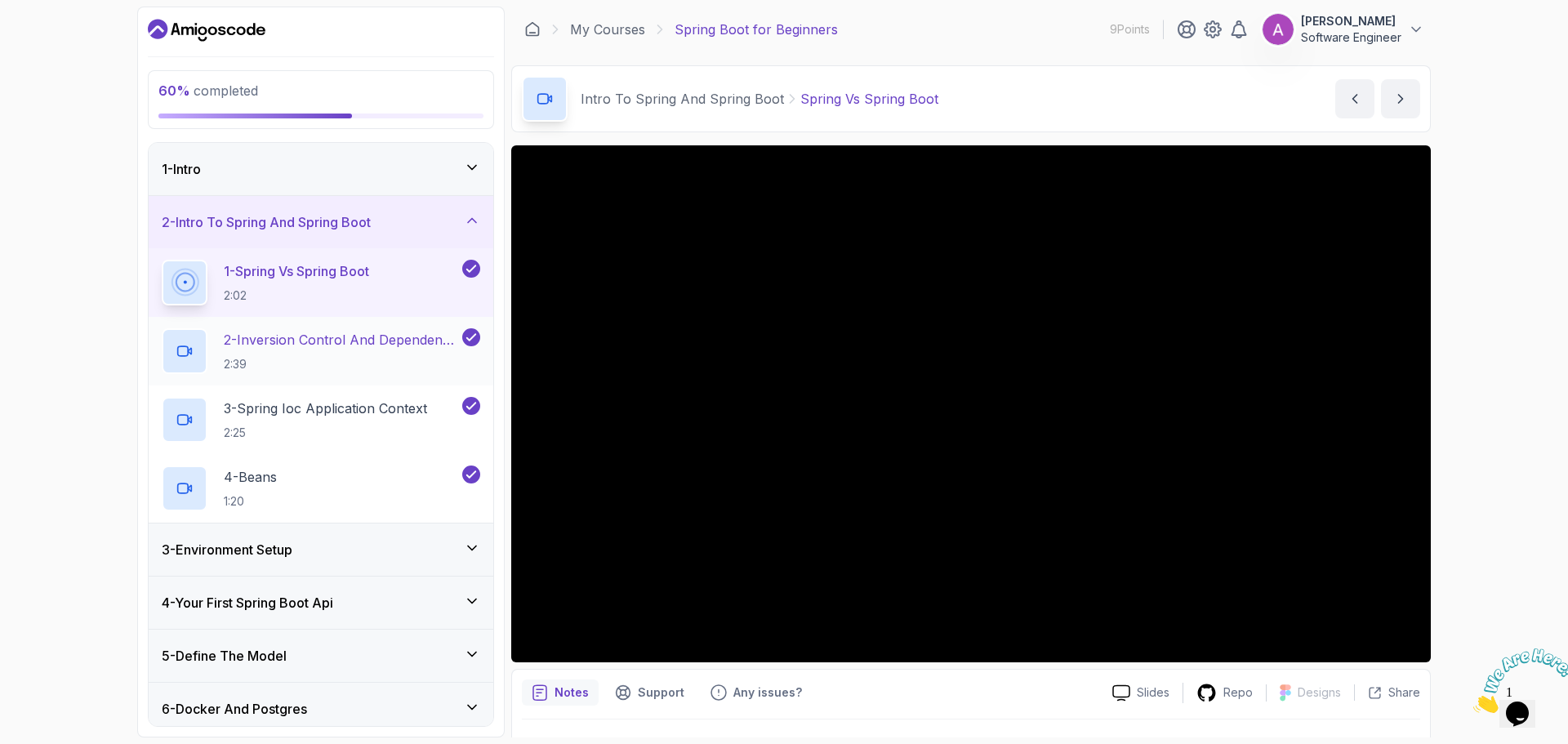
click at [302, 358] on p "2:39" at bounding box center [341, 364] width 235 height 16
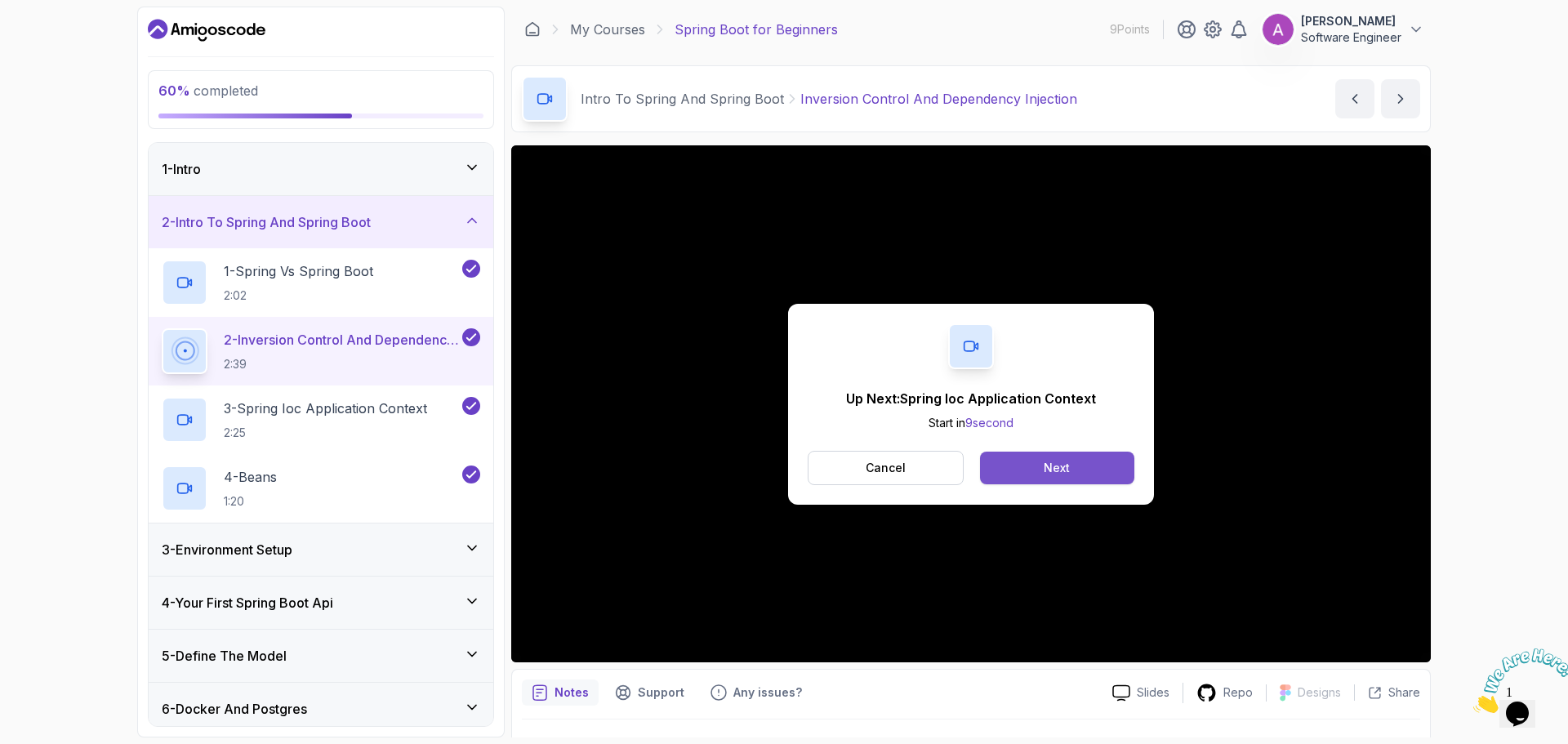
click at [1083, 474] on button "Next" at bounding box center [1057, 468] width 154 height 33
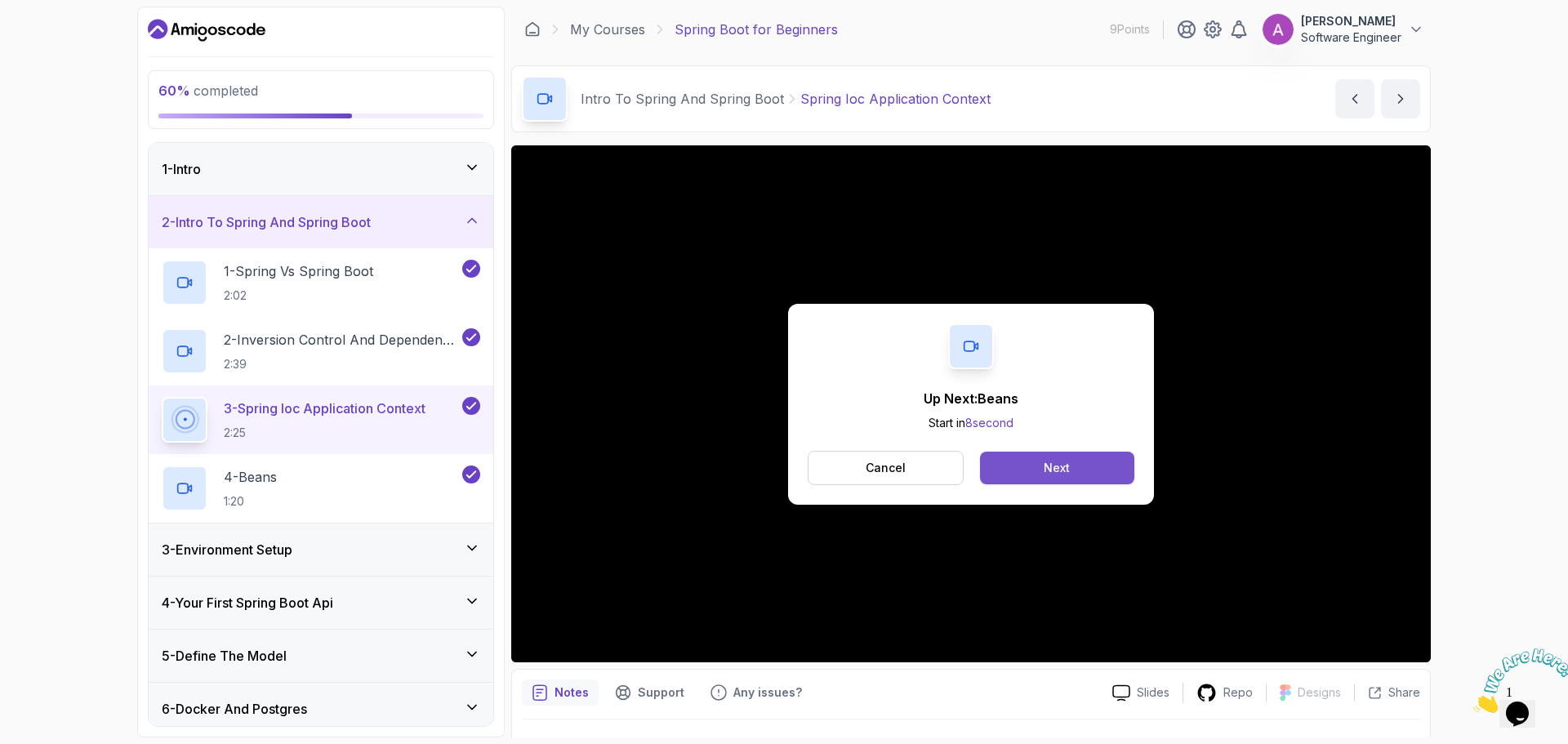
click at [1068, 474] on div "Next" at bounding box center [1056, 468] width 26 height 16
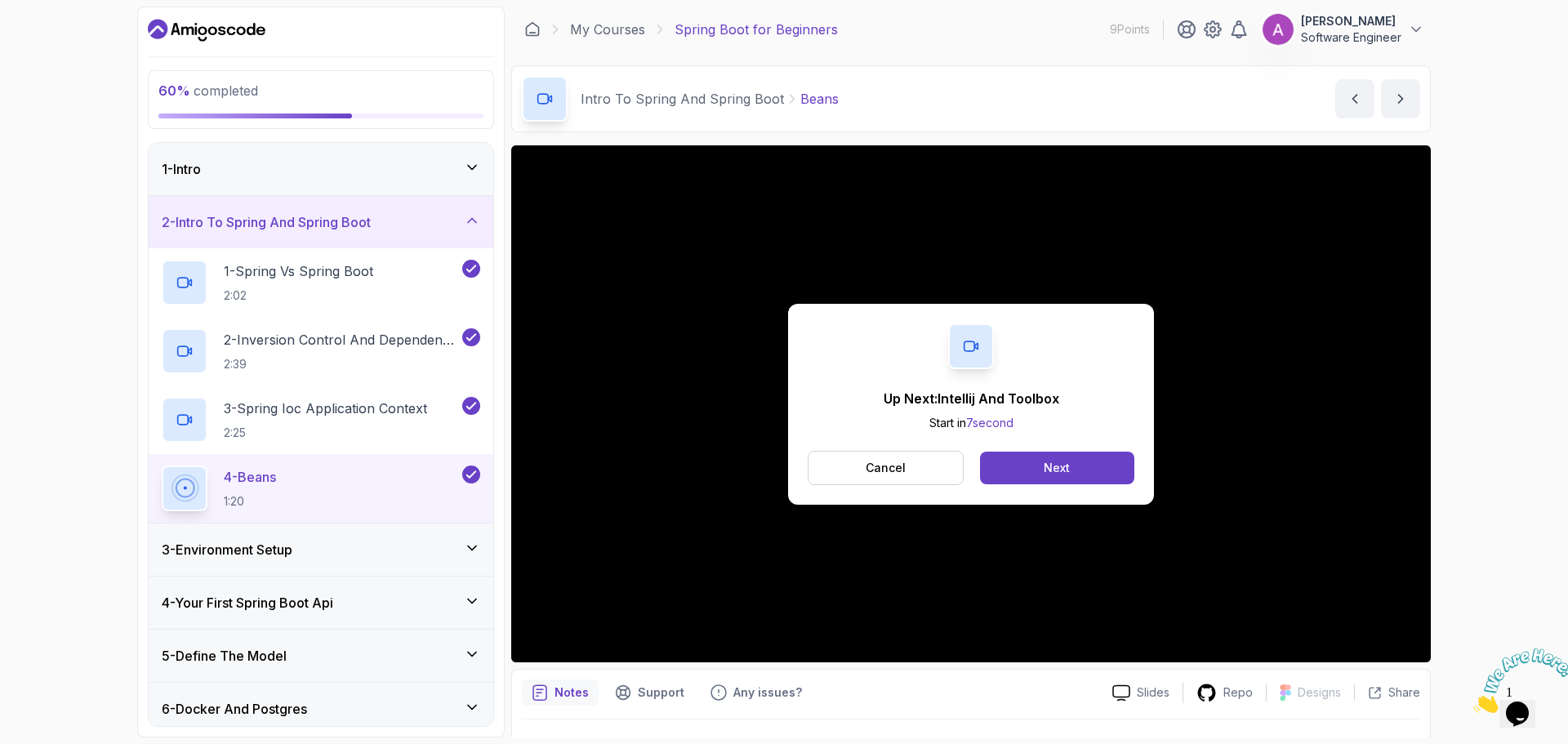
click at [1068, 474] on div "Next" at bounding box center [1056, 468] width 26 height 16
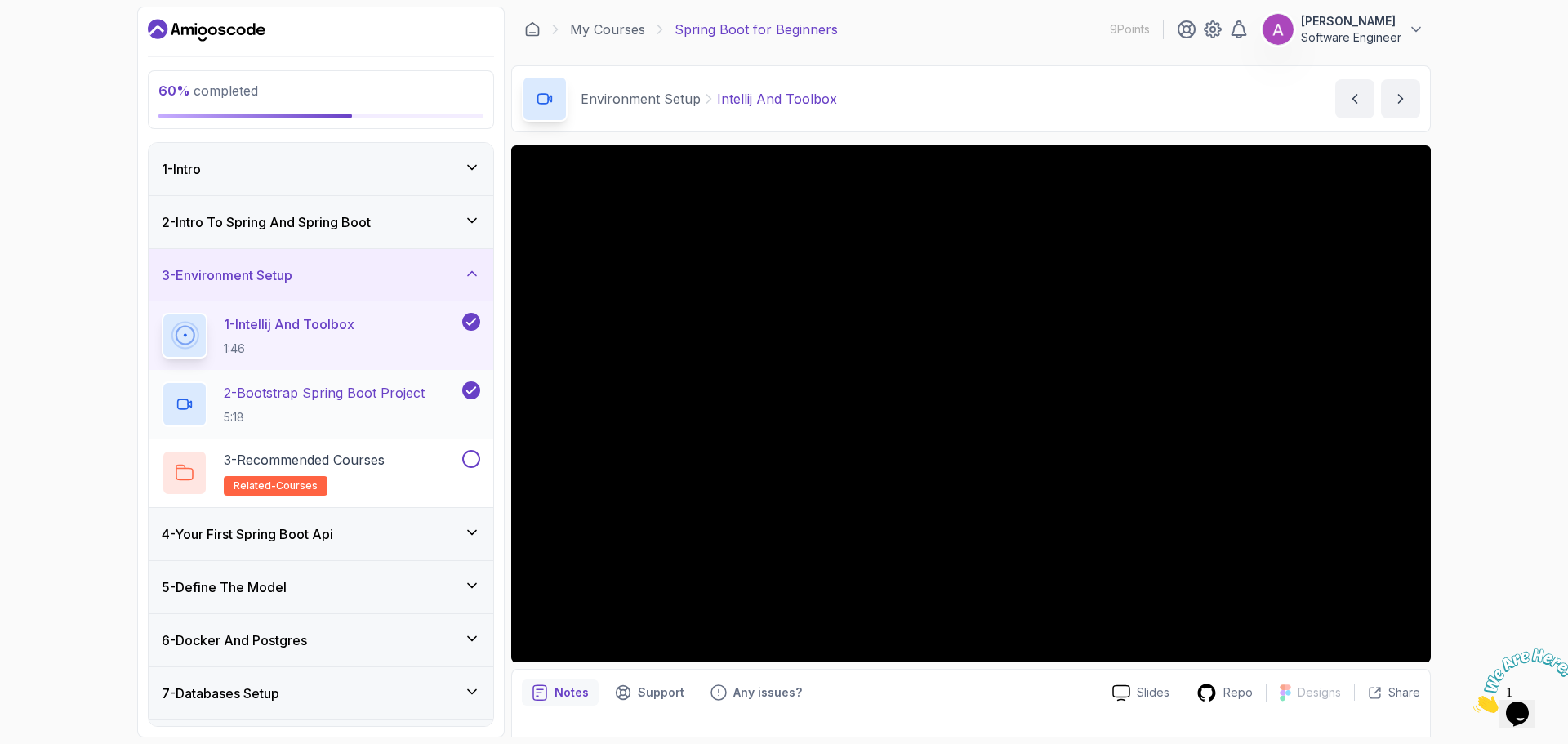
click at [386, 398] on p "2 - Bootstrap Spring Boot Project" at bounding box center [324, 393] width 201 height 20
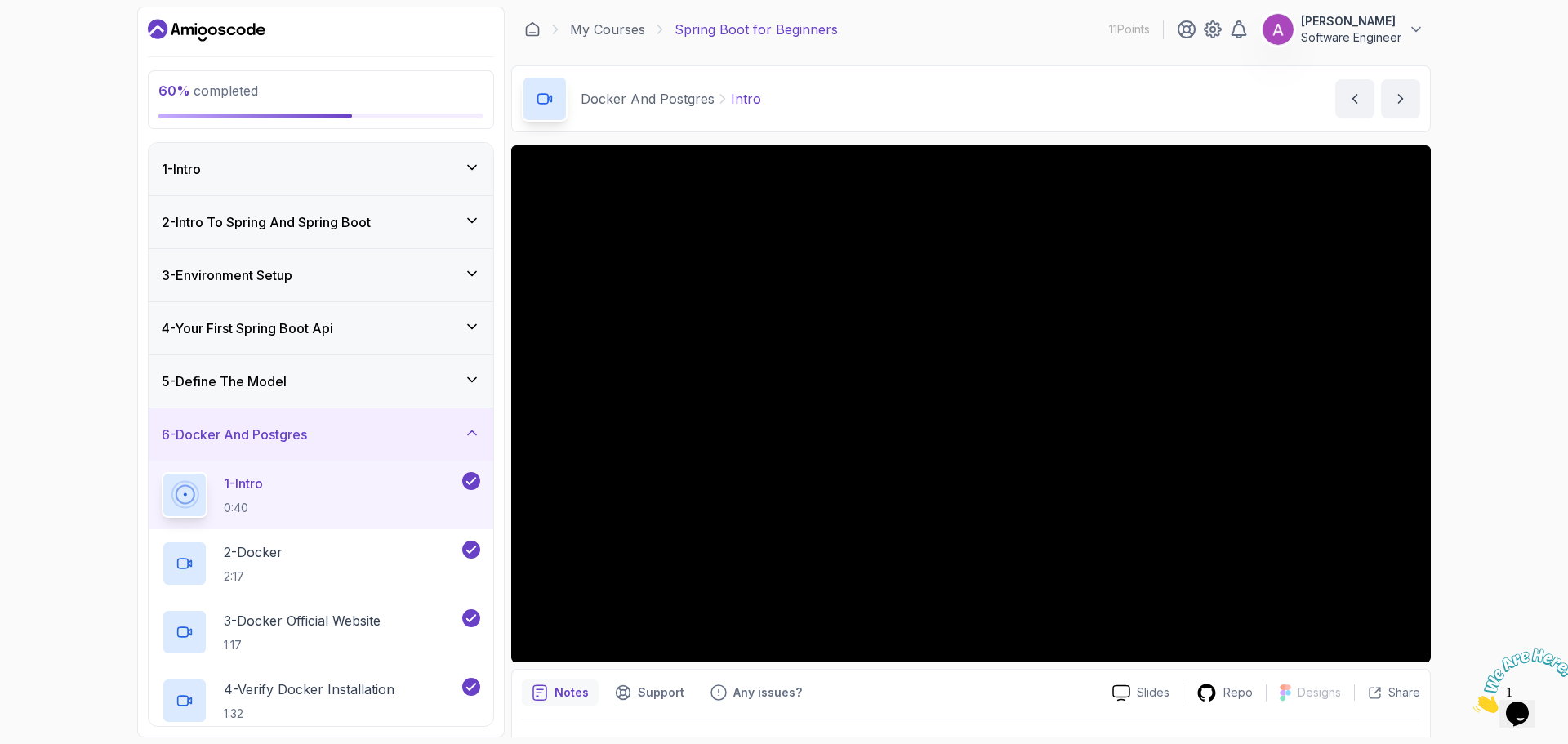
click at [292, 274] on h3 "3 - Environment Setup" at bounding box center [226, 275] width 130 height 20
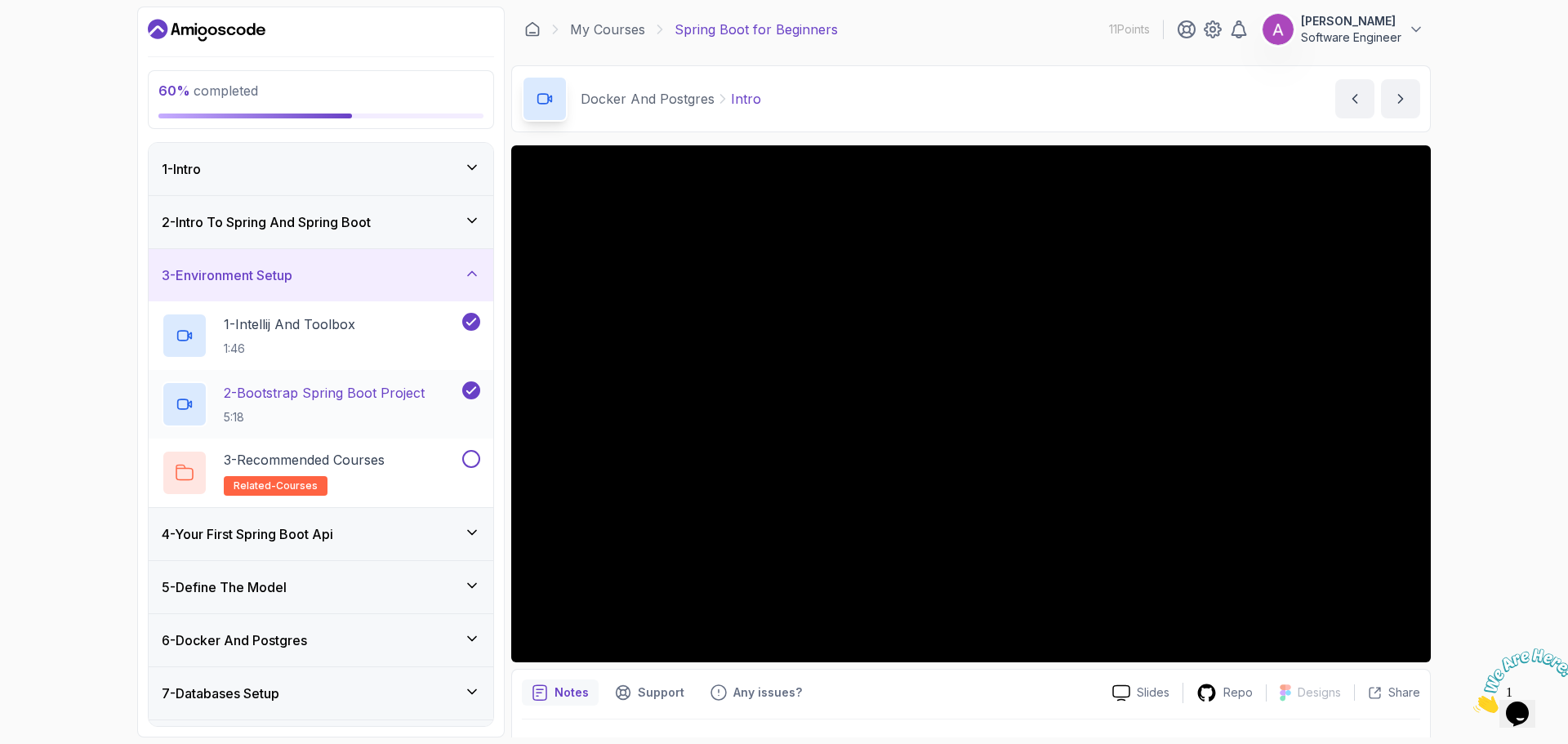
click at [307, 394] on p "2 - Bootstrap Spring Boot Project" at bounding box center [324, 393] width 201 height 20
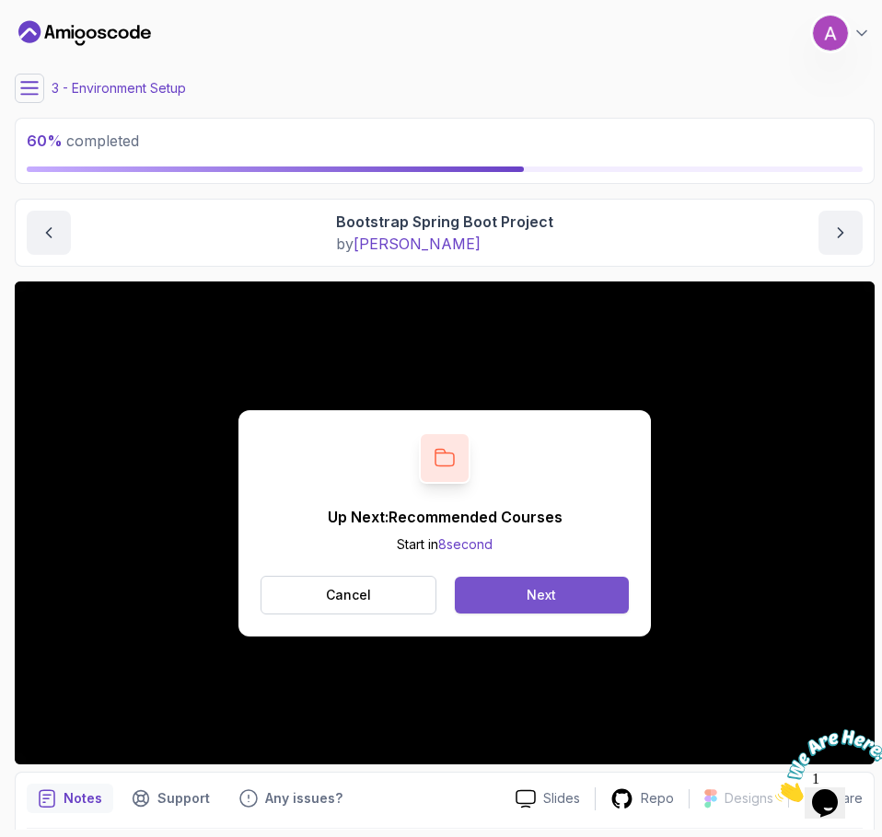
click at [508, 593] on button "Next" at bounding box center [542, 595] width 174 height 37
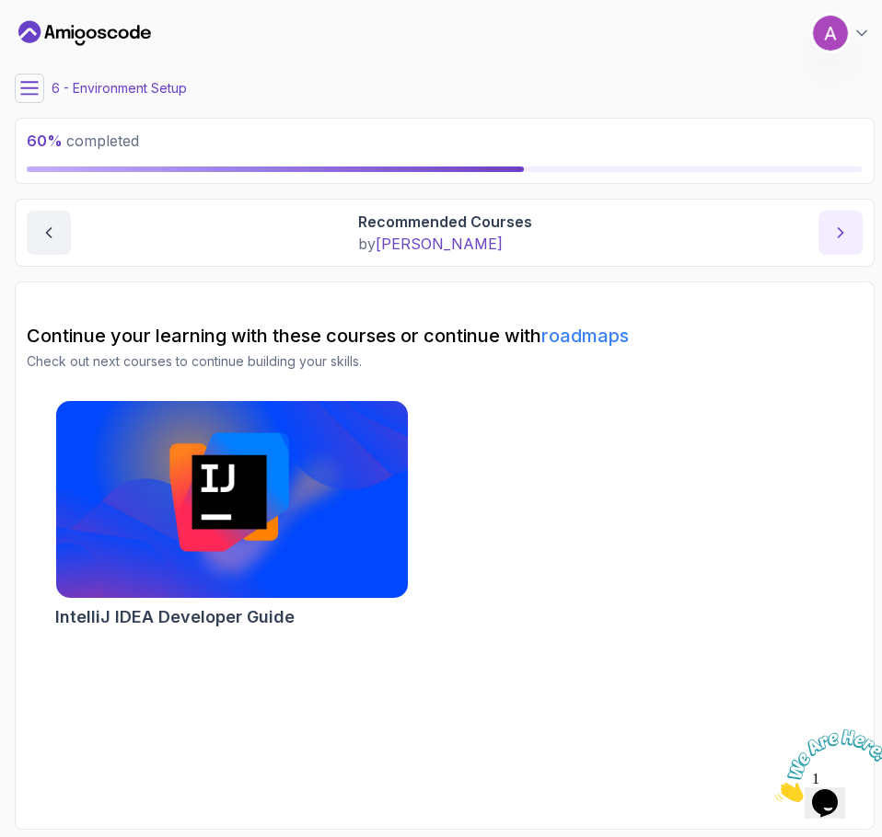
click at [831, 228] on icon "next content" at bounding box center [840, 233] width 18 height 18
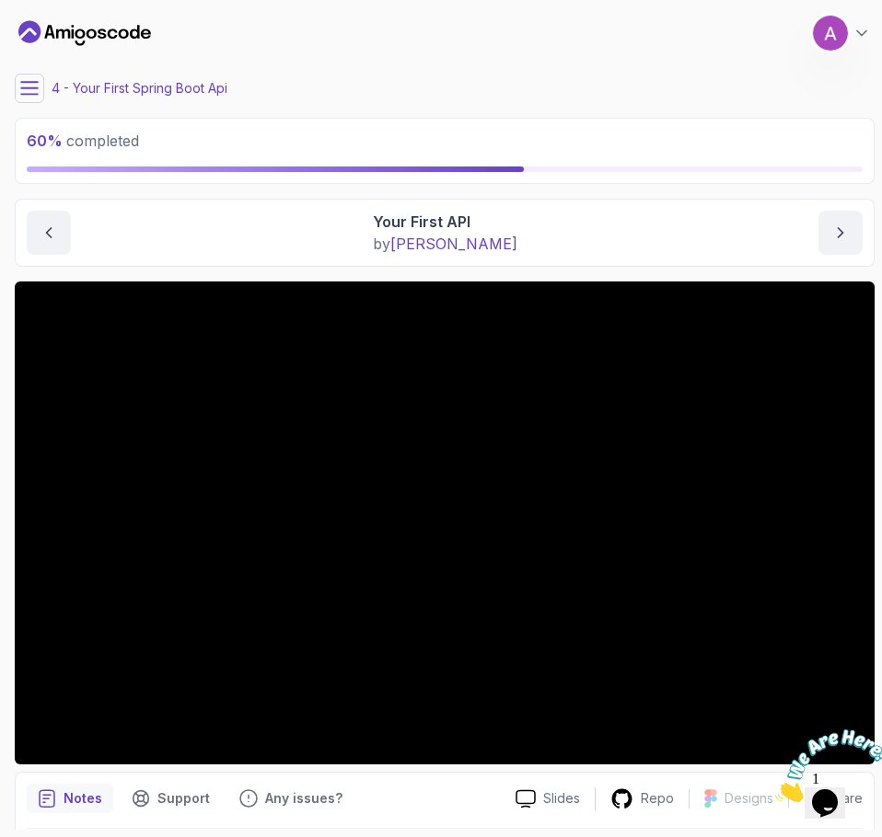
drag, startPoint x: 817, startPoint y: 282, endPoint x: 465, endPoint y: 814, distance: 638.0
click at [446, 830] on section "60 % completed 1 - Intro 2 - Intro To Spring And Spring Boot 3 - Environment Se…" at bounding box center [441, 418] width 882 height 837
click at [614, 257] on div "Your First Spring Boot Api Your First API Your First API by [PERSON_NAME]" at bounding box center [444, 233] width 859 height 68
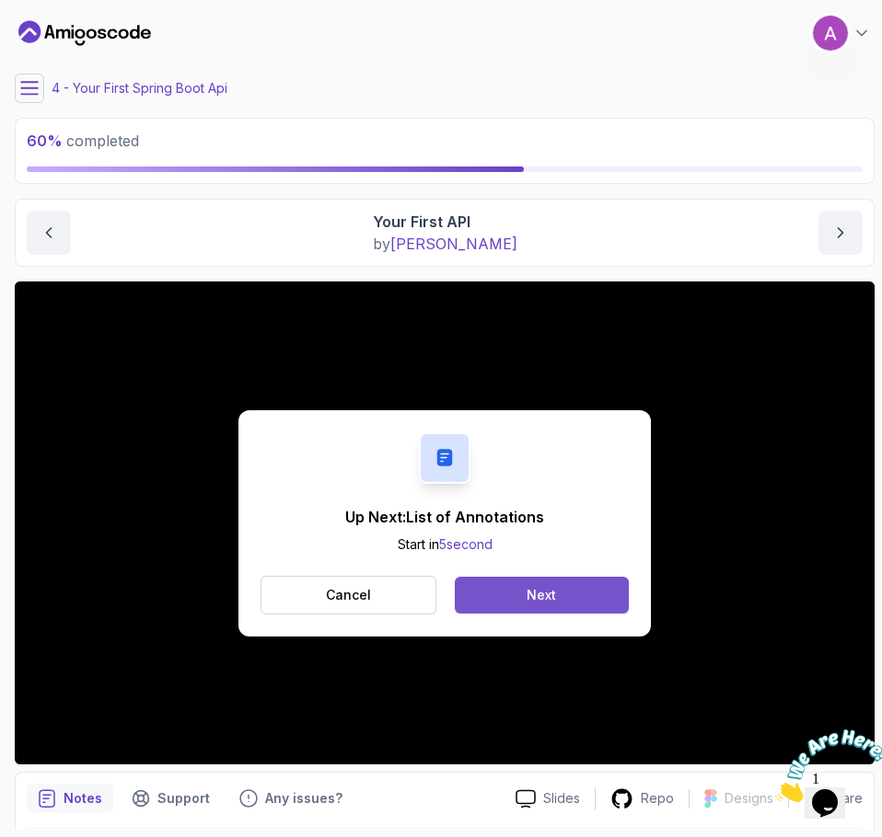
click at [510, 598] on button "Next" at bounding box center [542, 595] width 174 height 37
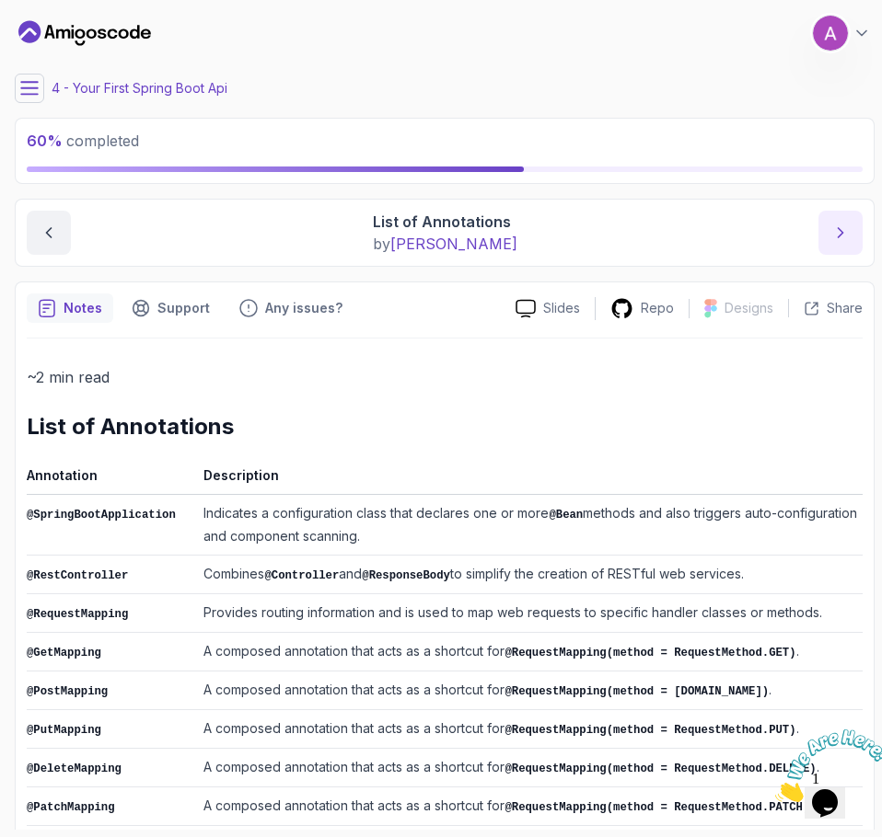
click at [835, 244] on button "next content" at bounding box center [840, 233] width 44 height 44
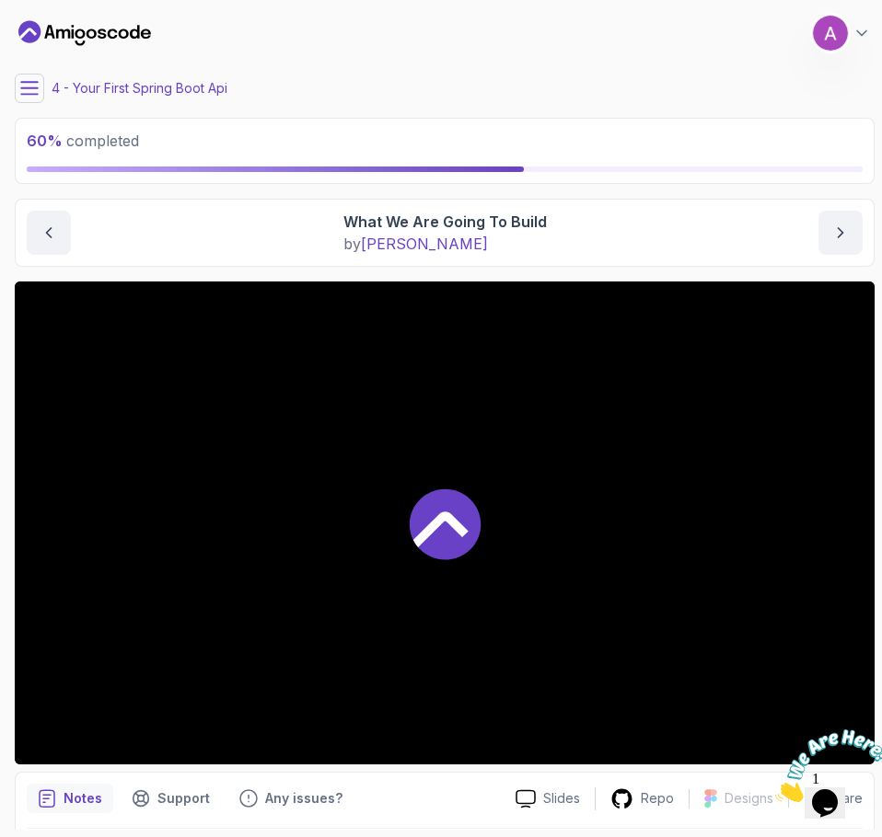
click at [445, 516] on icon at bounding box center [440, 530] width 55 height 36
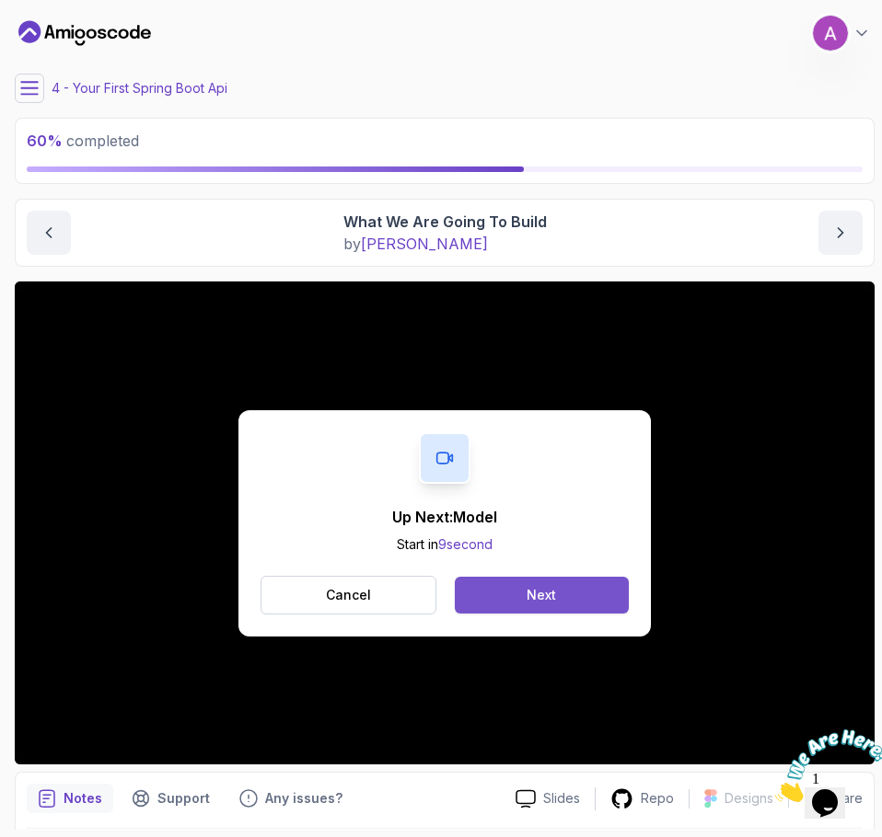
click at [535, 590] on div "Next" at bounding box center [540, 595] width 29 height 18
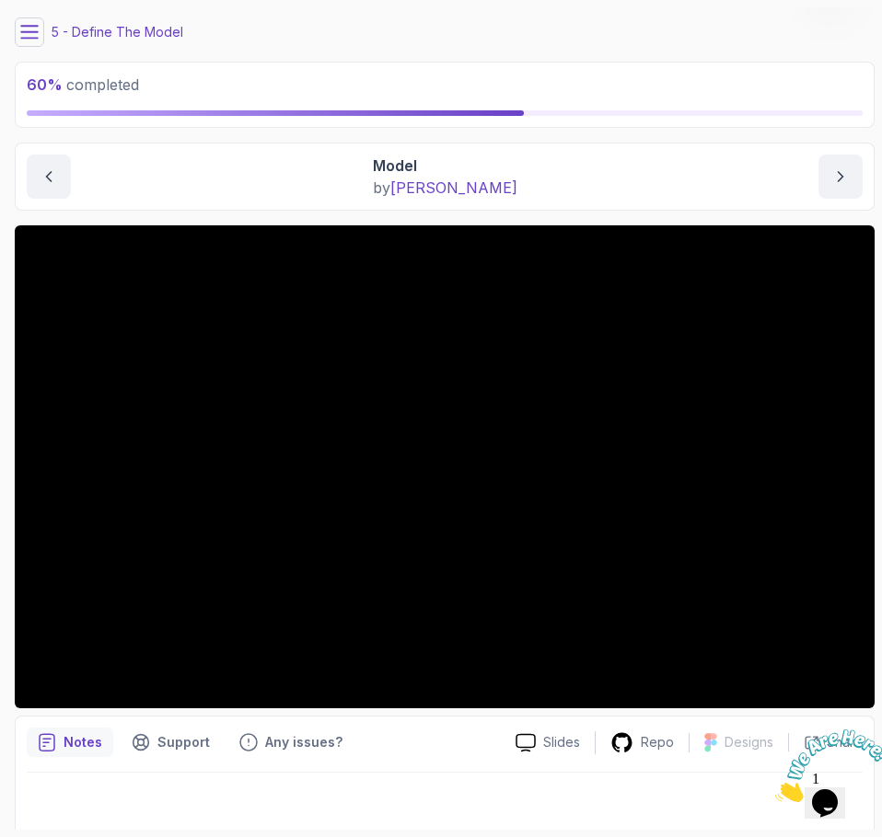
scroll to position [63, 0]
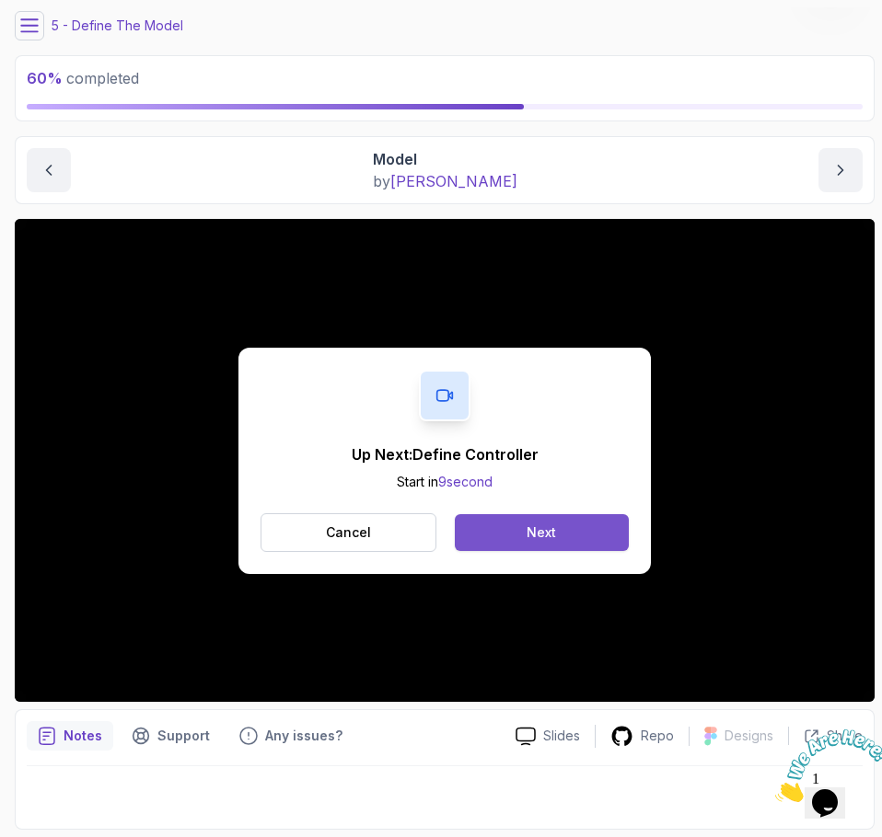
click at [539, 532] on div "Next" at bounding box center [540, 533] width 29 height 18
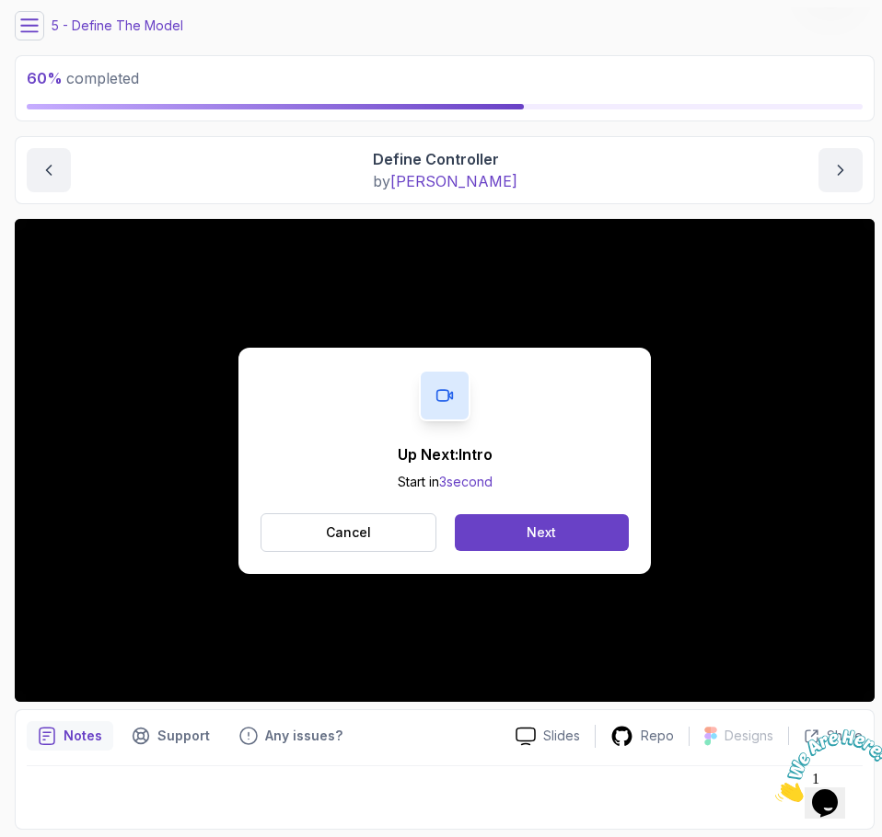
click at [757, 403] on div "Up Next: Intro Start in 3 second Cancel Next" at bounding box center [444, 460] width 859 height 483
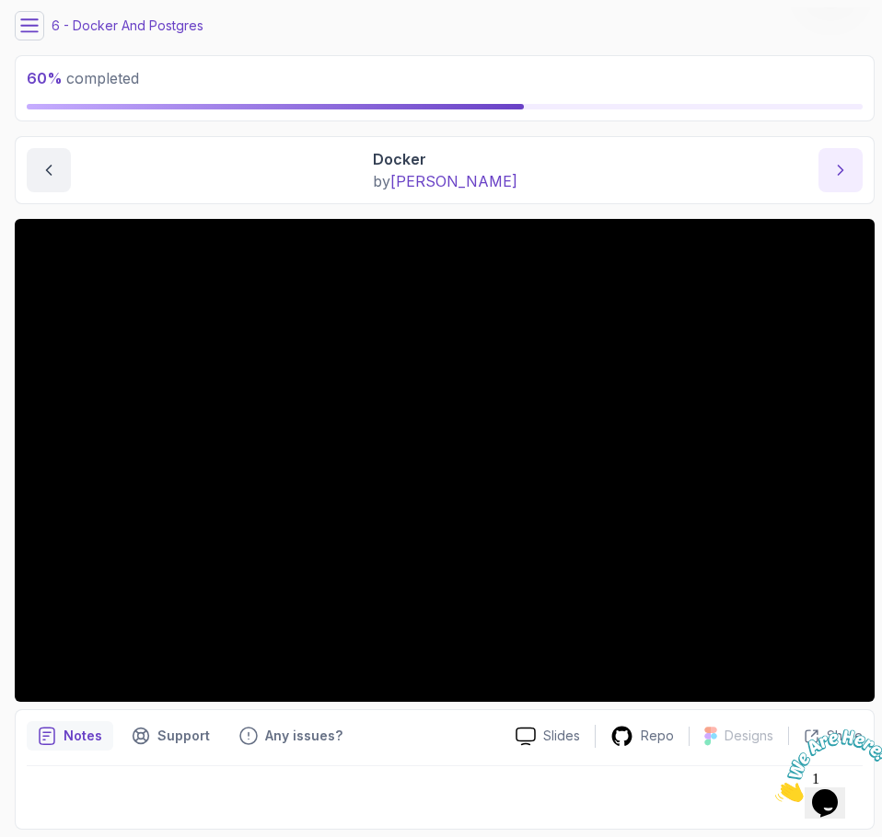
click at [837, 167] on icon "next content" at bounding box center [840, 170] width 18 height 18
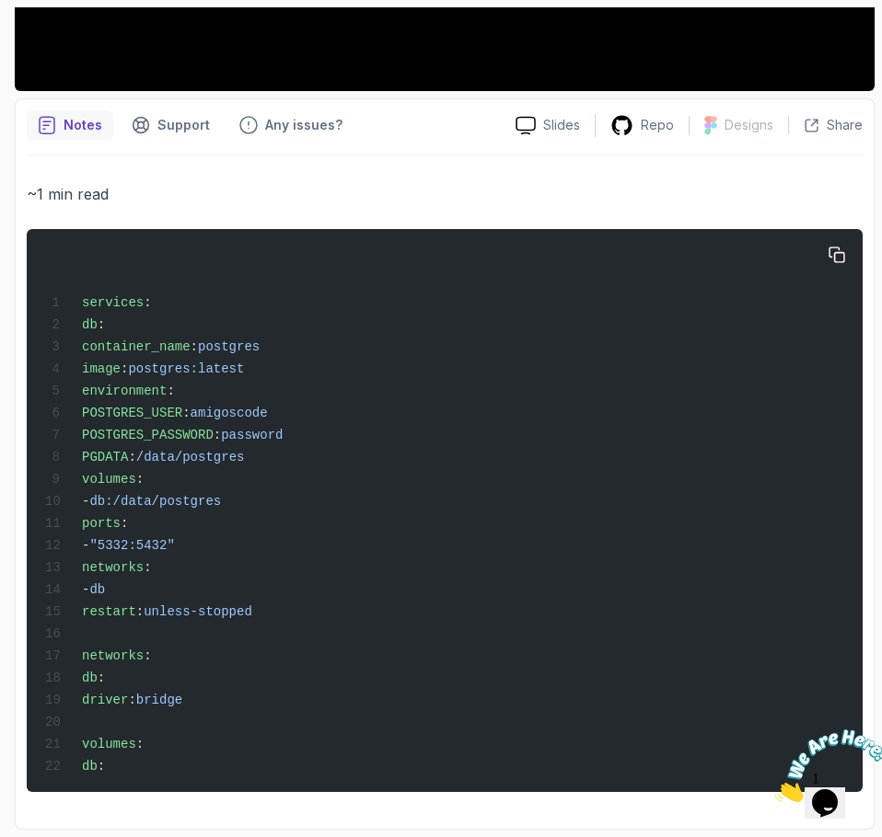
scroll to position [694, 0]
click at [831, 248] on icon "button" at bounding box center [836, 256] width 17 height 17
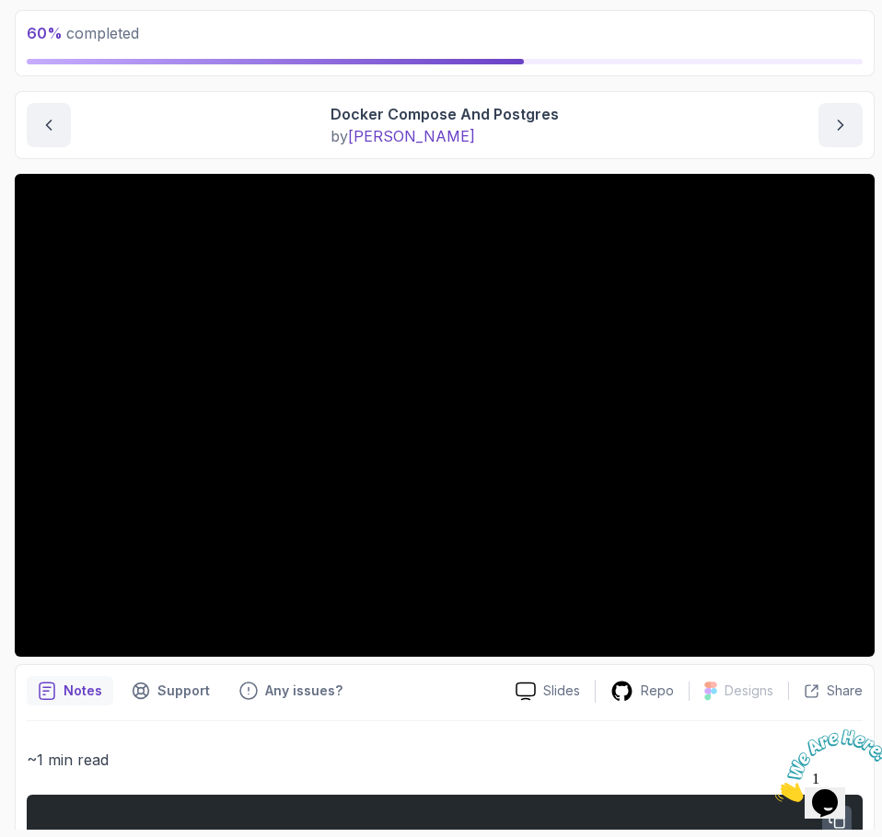
scroll to position [0, 0]
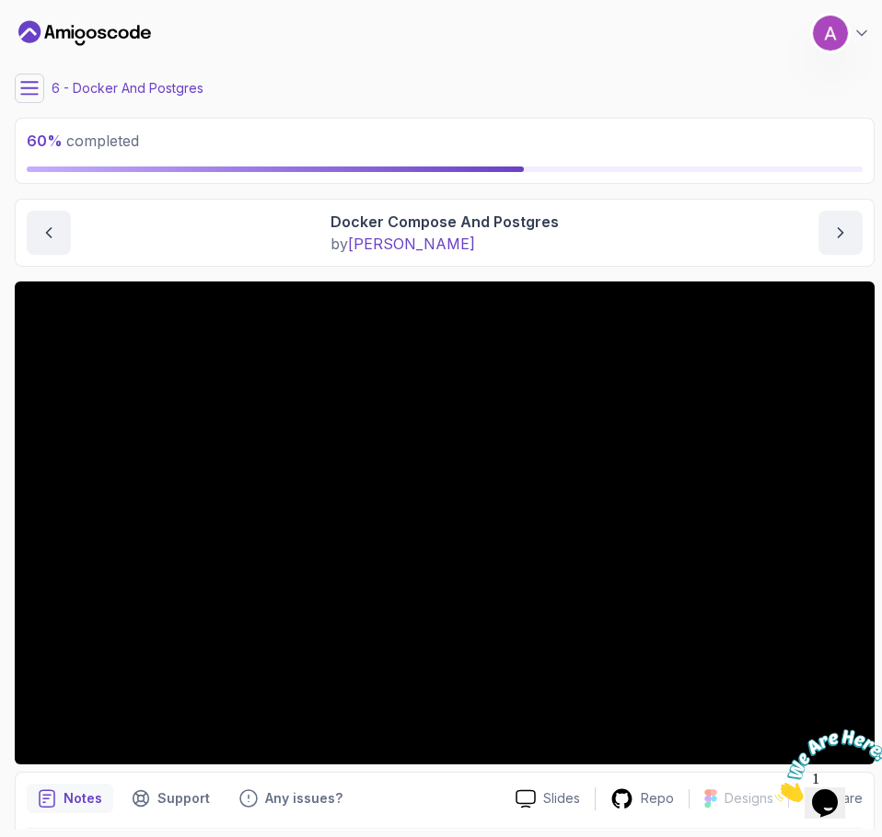
click at [801, 739] on img at bounding box center [832, 766] width 114 height 73
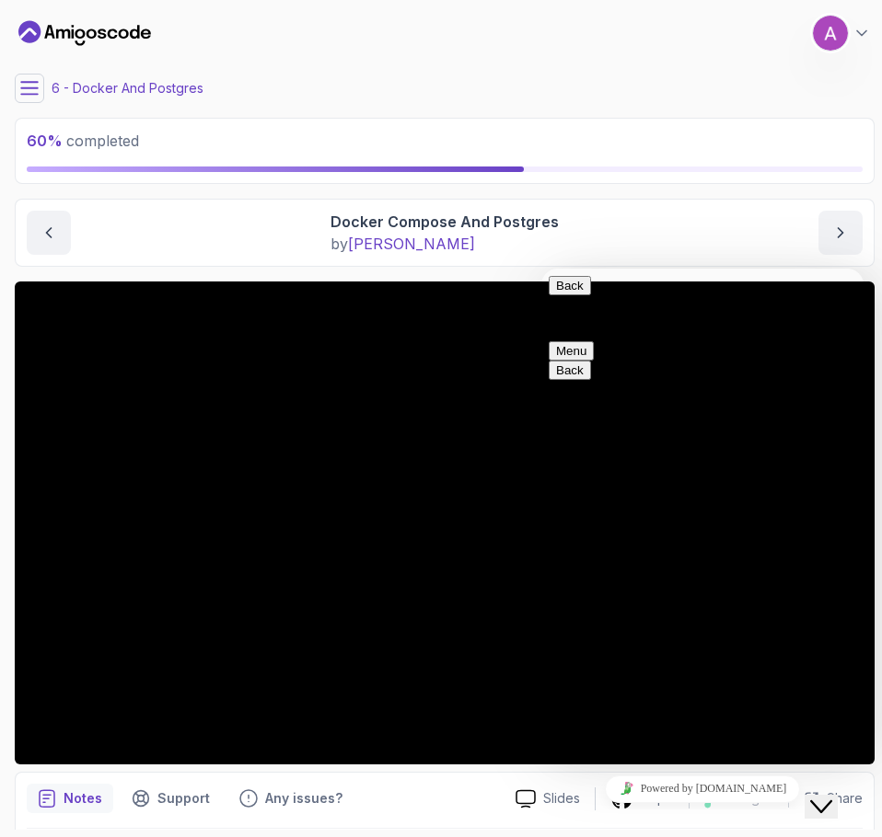
click at [569, 294] on button "Back" at bounding box center [569, 285] width 42 height 19
click at [816, 796] on div "Close Chat This icon closes the chat window." at bounding box center [821, 807] width 22 height 22
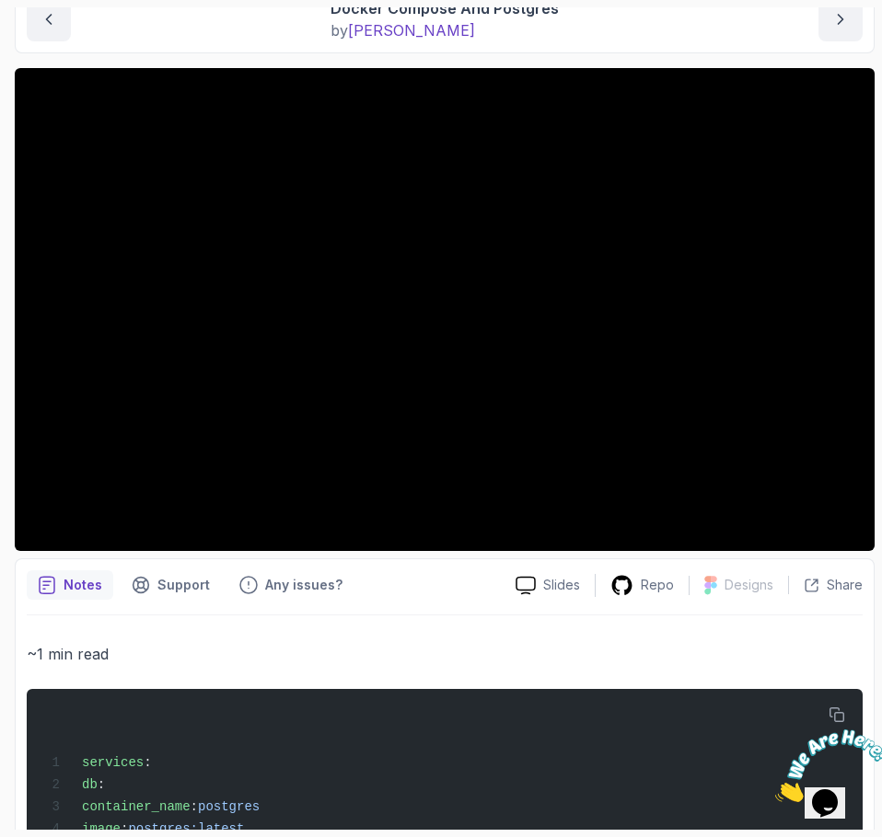
scroll to position [184, 0]
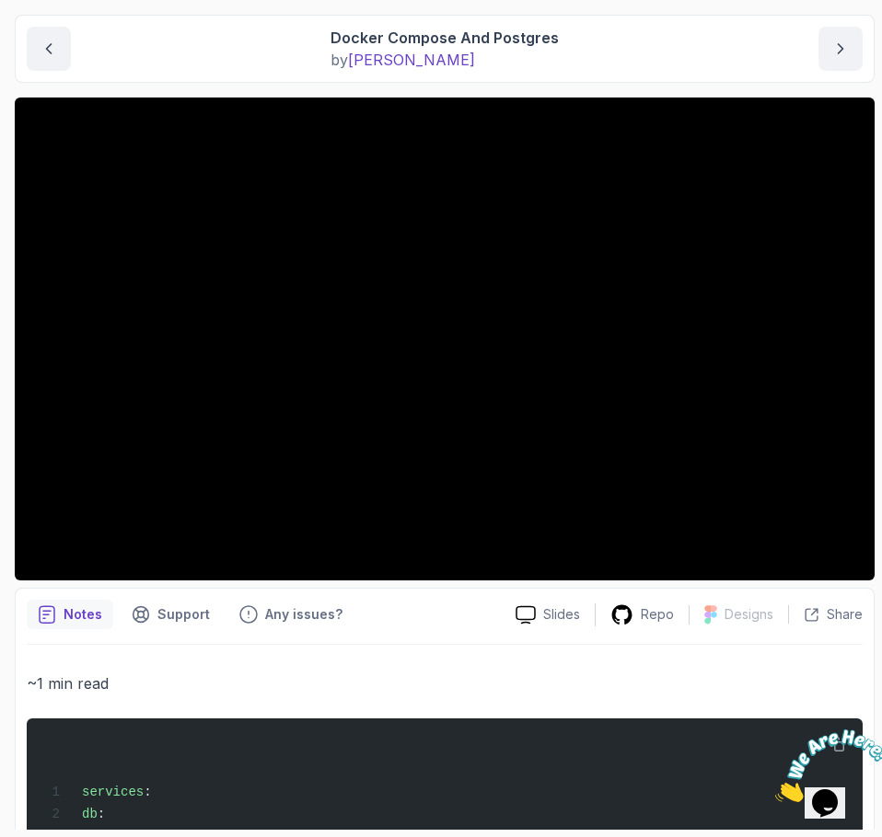
click at [708, 673] on p "~1 min read" at bounding box center [445, 684] width 836 height 26
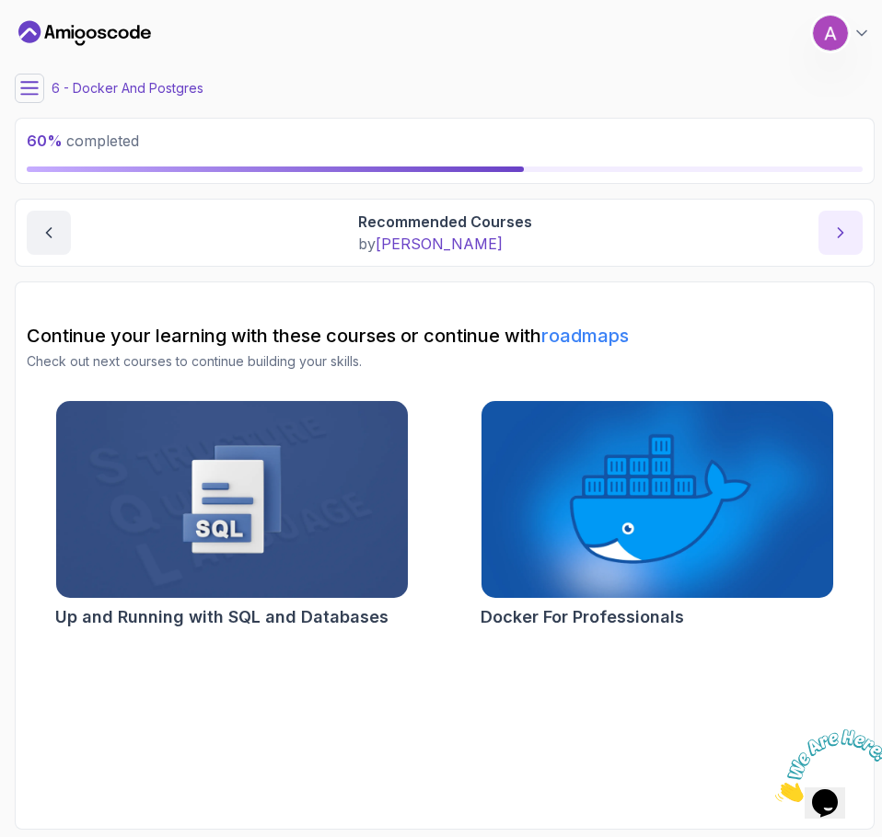
click at [832, 230] on icon "next content" at bounding box center [840, 233] width 18 height 18
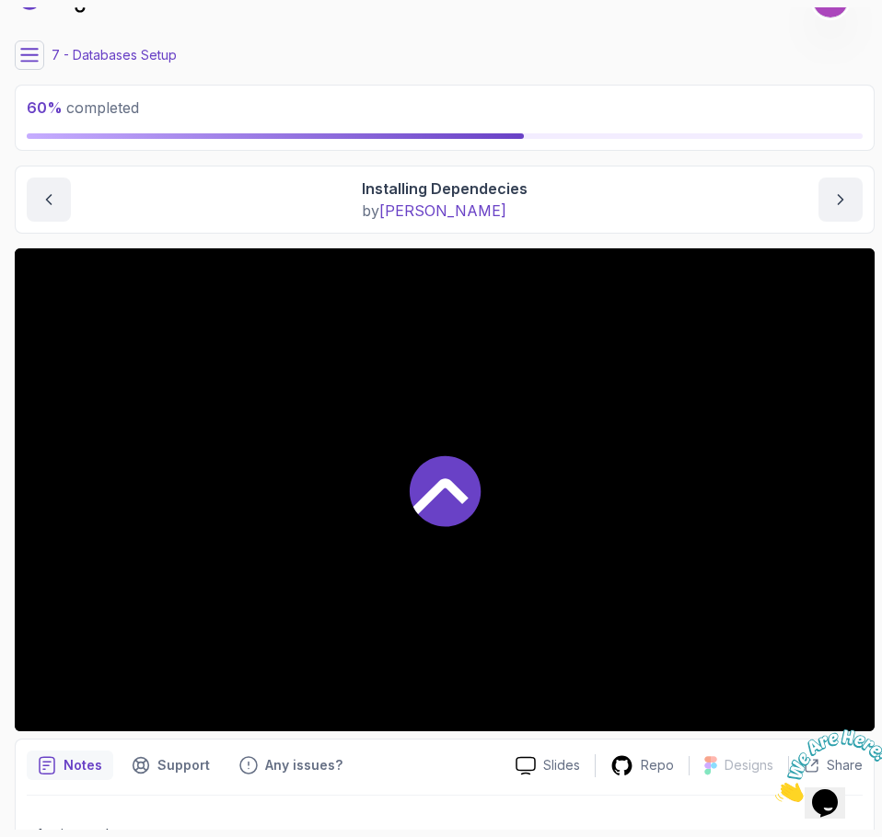
scroll to position [184, 0]
